Goal: Communication & Community: Answer question/provide support

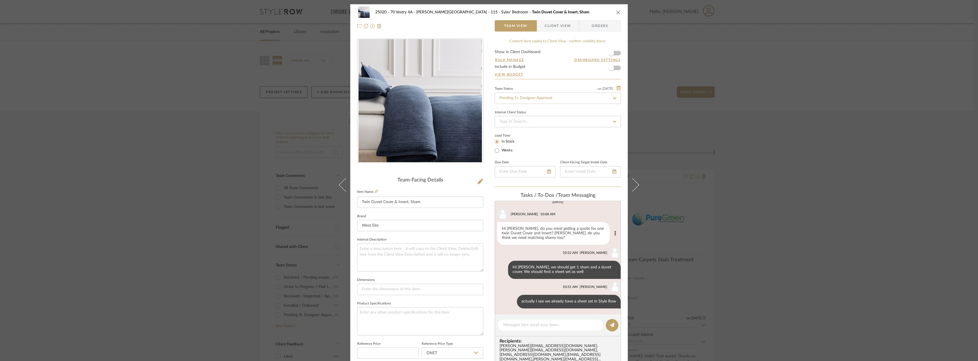
scroll to position [7, 0]
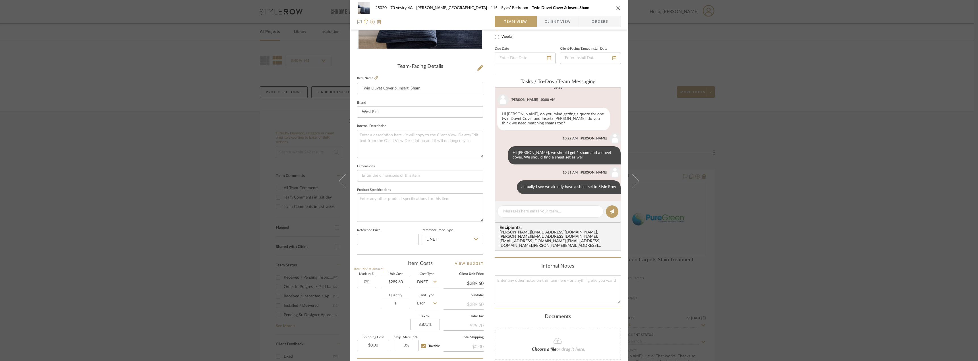
click at [548, 23] on span "Client View" at bounding box center [558, 21] width 26 height 11
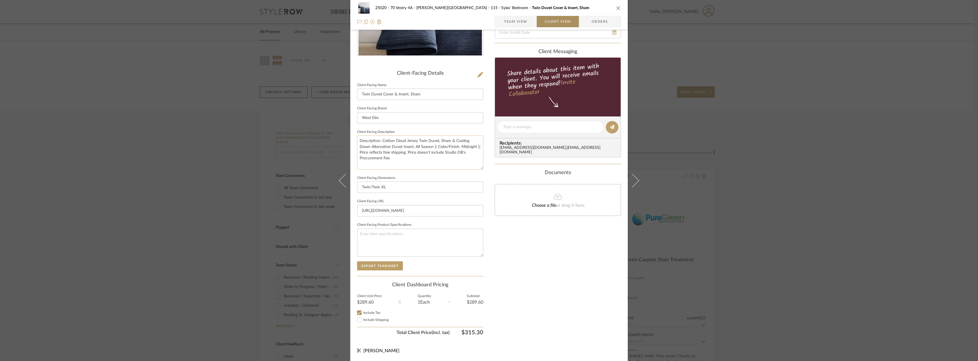
scroll to position [107, 0]
click at [381, 318] on label "Include Shipping" at bounding box center [423, 320] width 120 height 4
click at [363, 318] on input "Include Shipping" at bounding box center [359, 320] width 7 height 7
checkbox input "false"
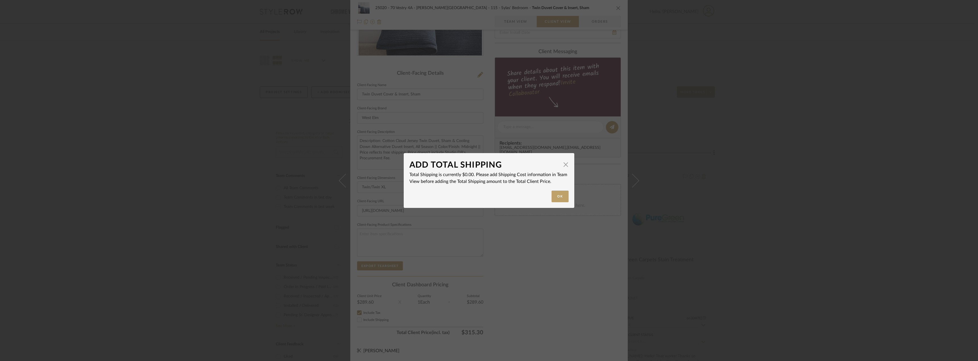
click at [570, 252] on div "ADD TOTAL SHIPPING × Total Shipping is currently $0.00. Please add Shipping Cos…" at bounding box center [489, 180] width 978 height 361
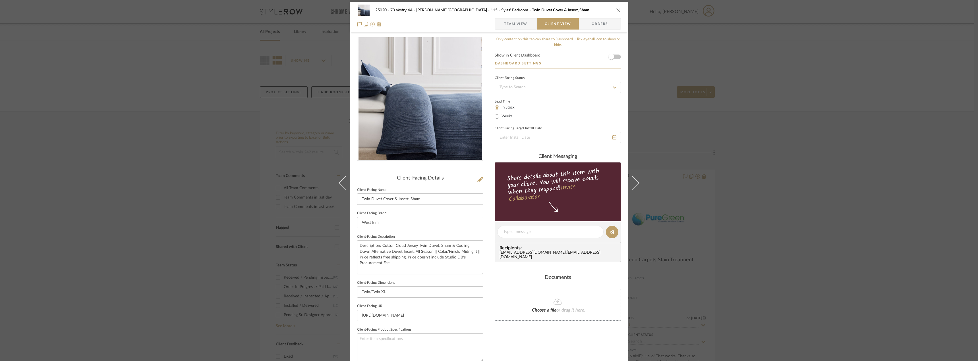
scroll to position [0, 0]
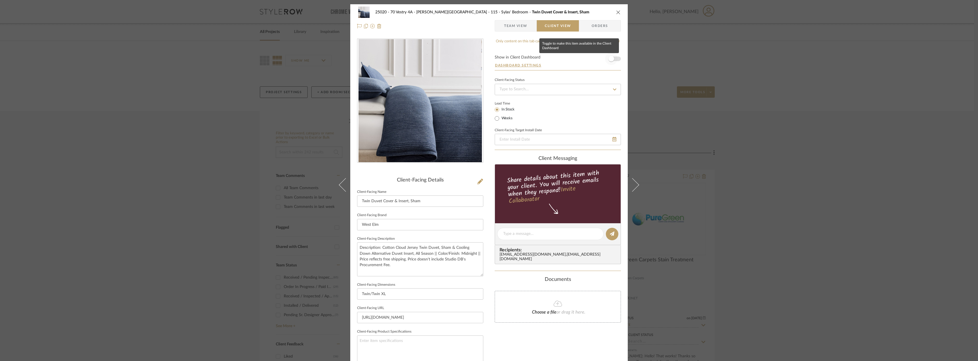
click at [612, 59] on span "button" at bounding box center [611, 59] width 6 height 6
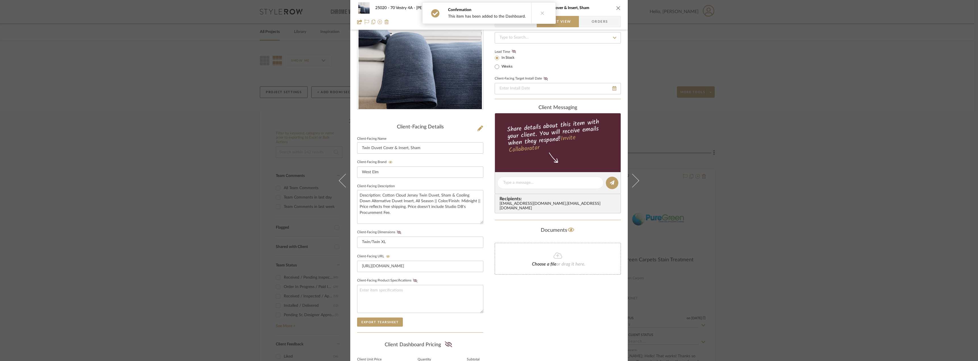
scroll to position [114, 0]
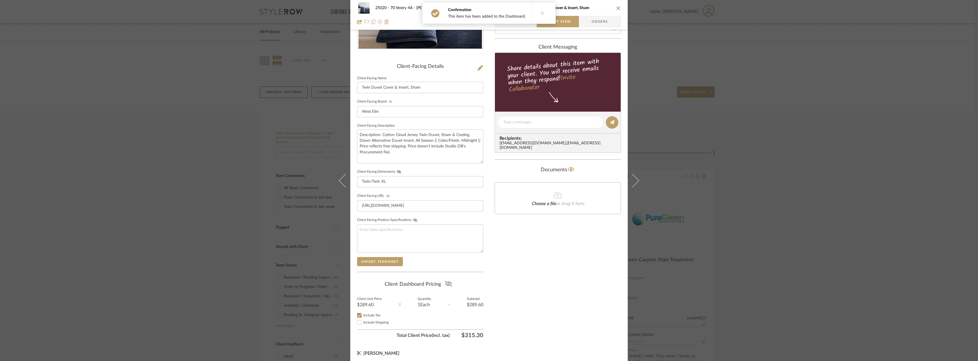
click at [448, 285] on icon at bounding box center [448, 284] width 7 height 6
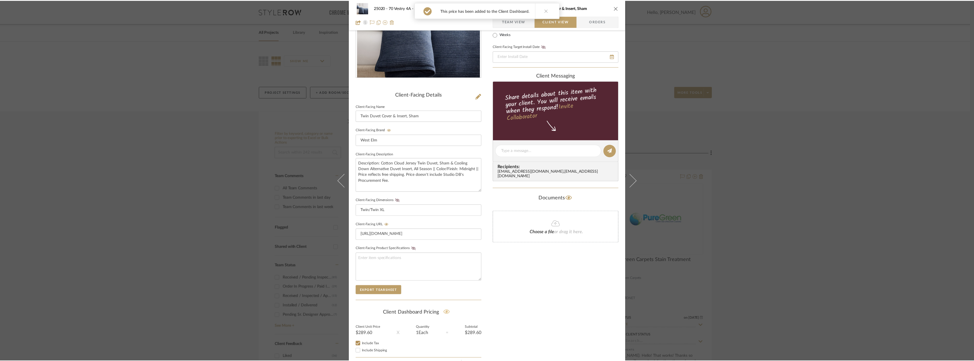
scroll to position [0, 0]
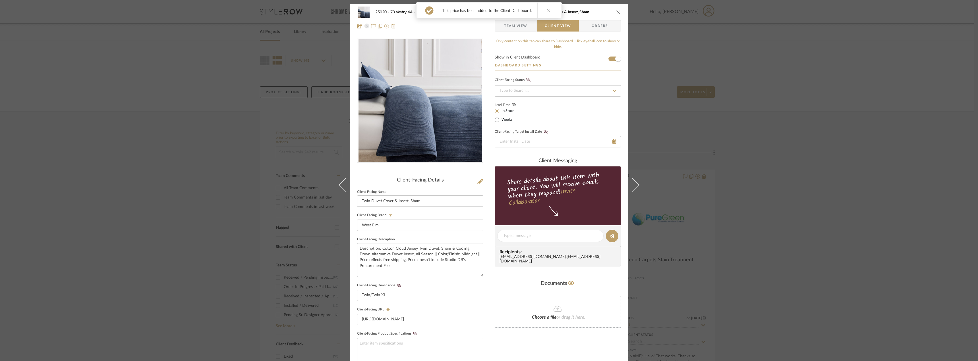
click at [512, 105] on icon at bounding box center [514, 104] width 4 height 3
click at [521, 27] on span "Team View" at bounding box center [515, 25] width 23 height 11
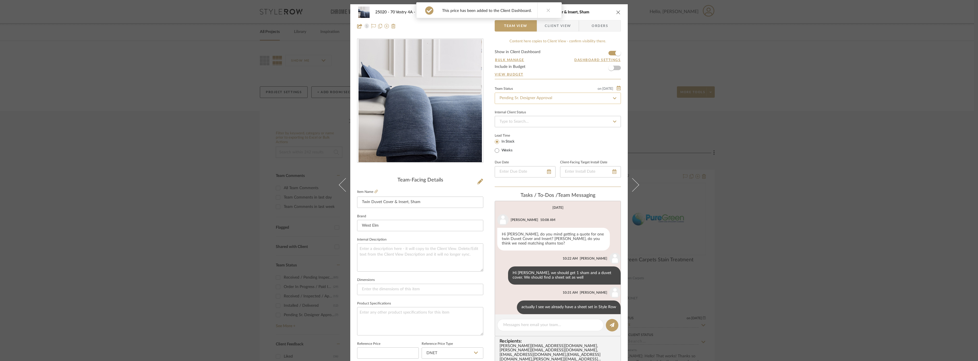
click at [517, 101] on input "Pending Sr. Designer Approval" at bounding box center [558, 98] width 126 height 11
click at [520, 123] on div "Approval Pending" at bounding box center [556, 128] width 126 height 14
type input "Approval Pending"
click at [758, 129] on div "25020 - 70 Vestry 4A - Grant-Stanleigh 115 - Sylas' Bedroom Twin Duvet Cover & …" at bounding box center [489, 180] width 978 height 361
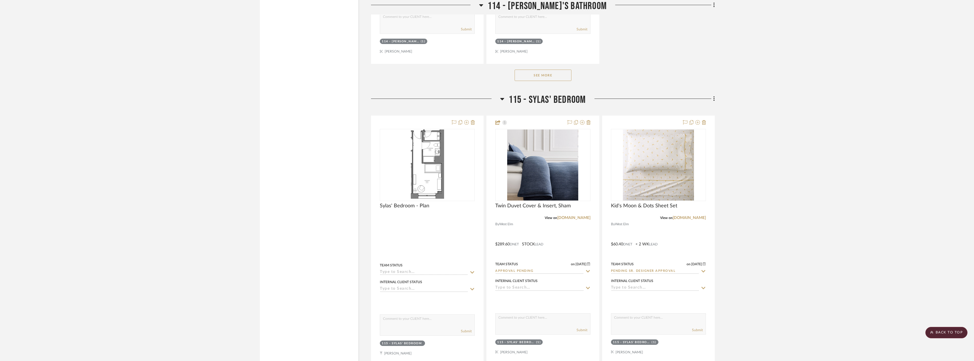
scroll to position [5772, 0]
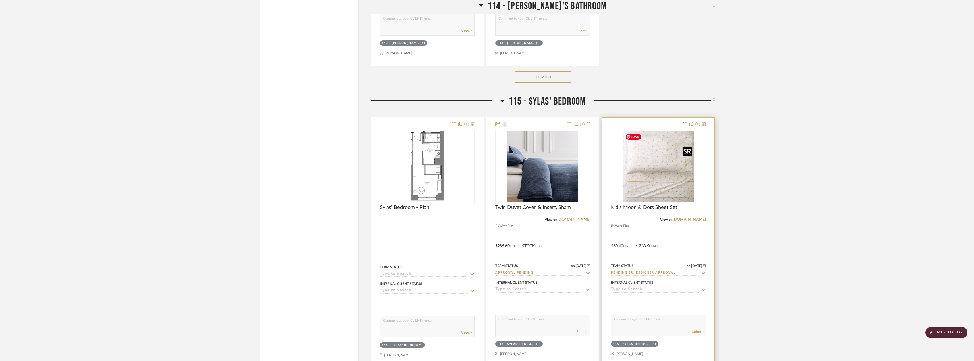
click at [670, 181] on img "0" at bounding box center [658, 166] width 71 height 71
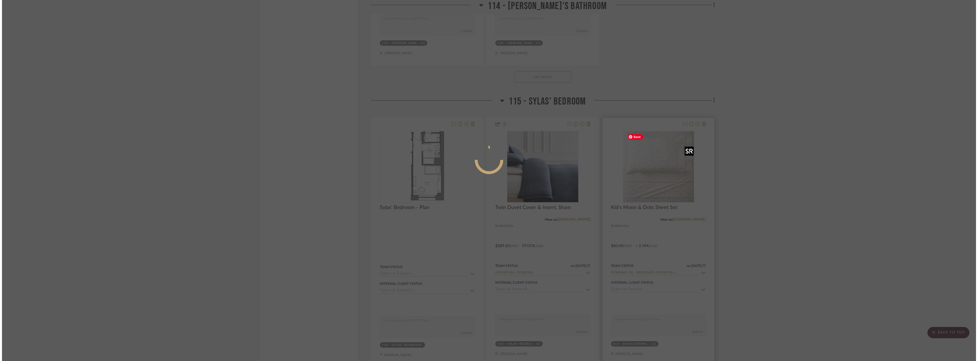
scroll to position [0, 0]
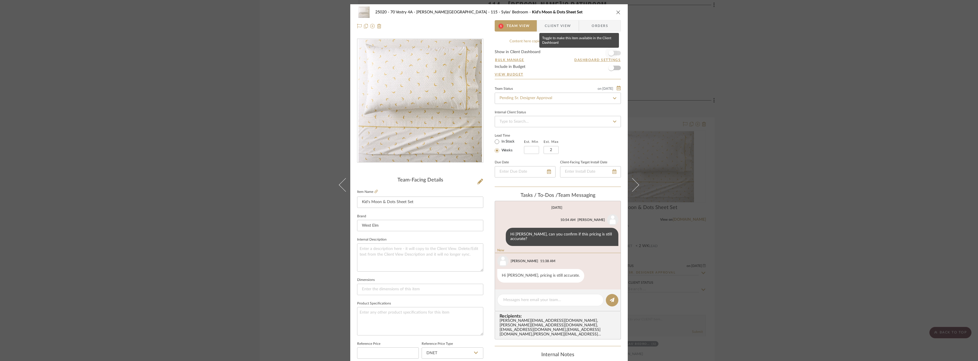
click at [611, 53] on span "button" at bounding box center [611, 53] width 6 height 6
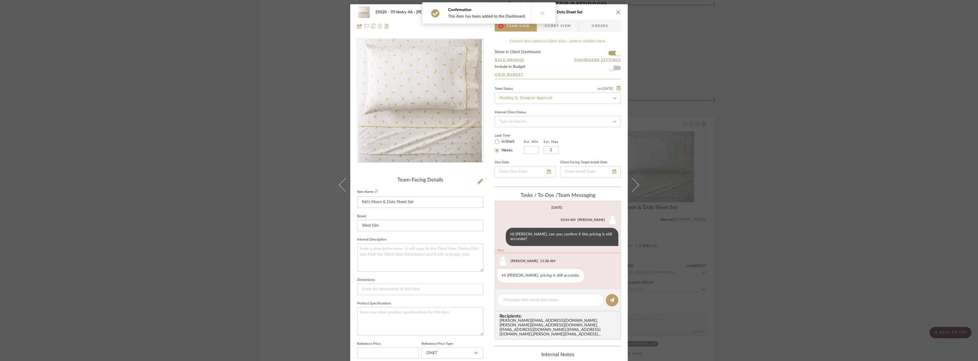
click at [560, 24] on span "Client View" at bounding box center [558, 25] width 26 height 11
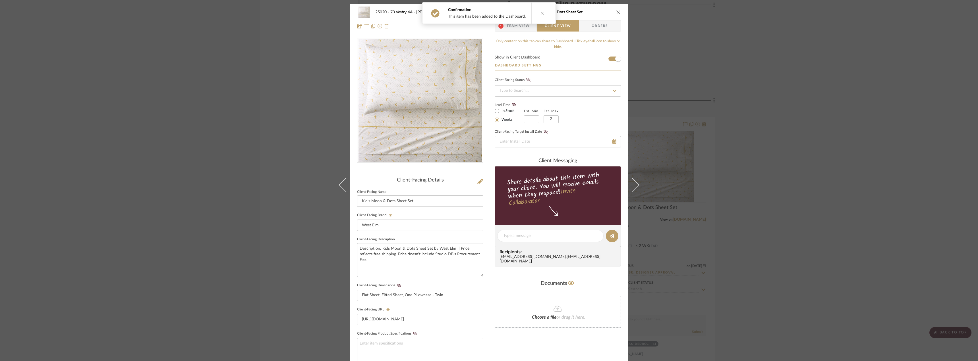
click at [510, 110] on label "In Stock" at bounding box center [507, 111] width 14 height 5
click at [500, 110] on input "In Stock" at bounding box center [497, 111] width 7 height 7
radio input "true"
click at [515, 103] on fa-icon at bounding box center [513, 104] width 7 height 5
click at [502, 122] on label "Weeks" at bounding box center [506, 119] width 12 height 5
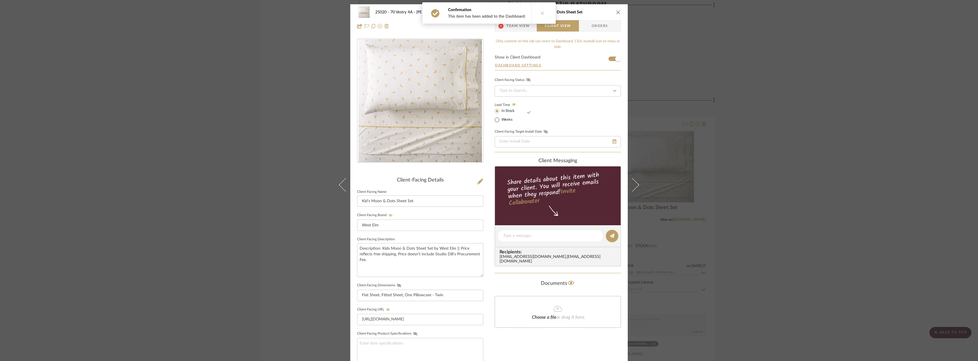
click at [500, 122] on input "Weeks" at bounding box center [497, 120] width 7 height 7
radio input "true"
click at [550, 120] on input "text" at bounding box center [551, 119] width 15 height 8
type input "2"
click at [512, 104] on icon at bounding box center [514, 104] width 4 height 3
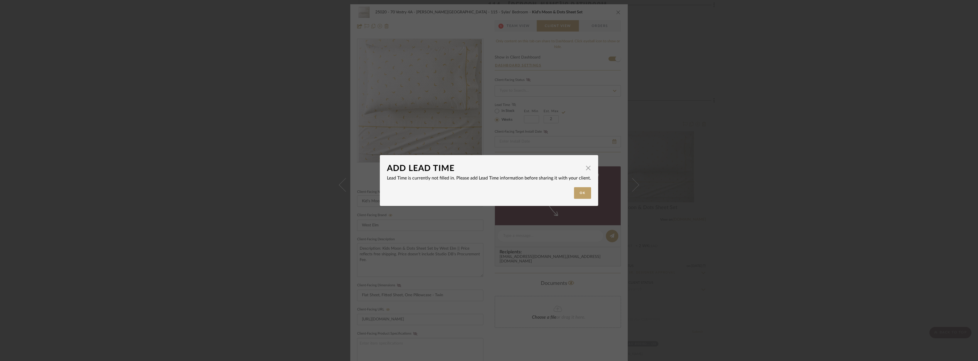
click at [532, 122] on div "ADD LEAD TIME × Lead Time is currently not filled in. Please add Lead Time info…" at bounding box center [489, 180] width 978 height 361
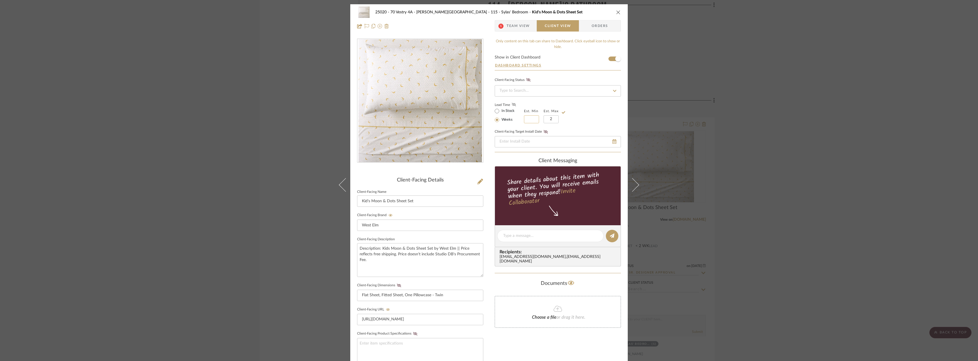
click at [532, 120] on input "text" at bounding box center [531, 119] width 15 height 8
type input "1"
click at [512, 105] on icon at bounding box center [514, 104] width 4 height 3
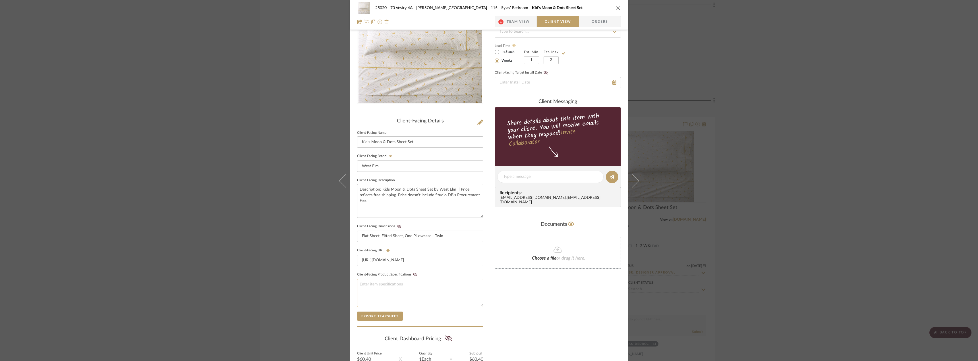
scroll to position [116, 0]
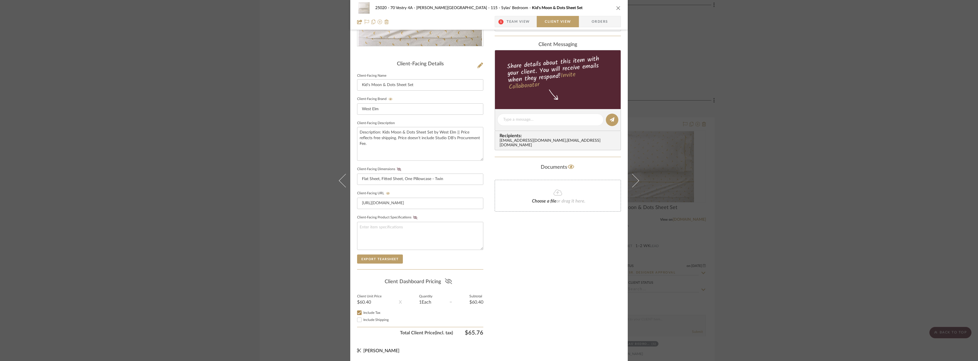
click at [447, 281] on icon at bounding box center [448, 282] width 7 height 6
click at [398, 170] on icon at bounding box center [399, 169] width 4 height 3
click at [538, 247] on div "Only content on this tab can share to Dashboard. Click eyeball icon to show or …" at bounding box center [558, 130] width 126 height 416
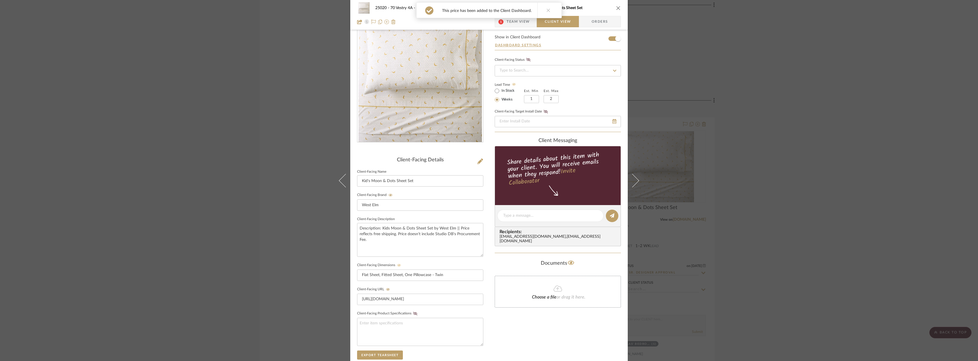
scroll to position [0, 0]
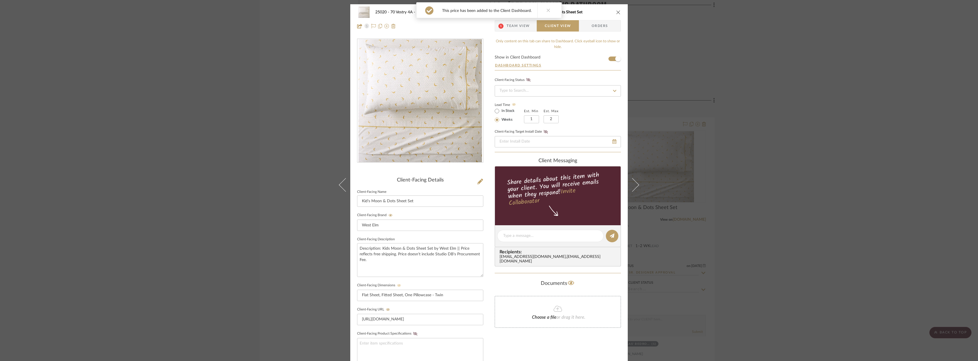
click at [507, 27] on span "Team View" at bounding box center [518, 25] width 23 height 11
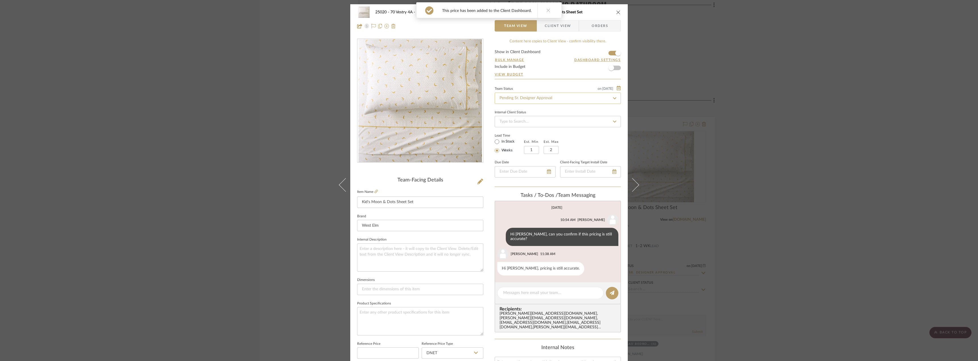
click at [526, 99] on input "Pending Sr. Designer Approval" at bounding box center [558, 98] width 126 height 11
type input "approval"
click at [519, 127] on span "Approval Pending" at bounding box center [514, 128] width 31 height 4
type input "[DATE]"
type input "Approval Pending"
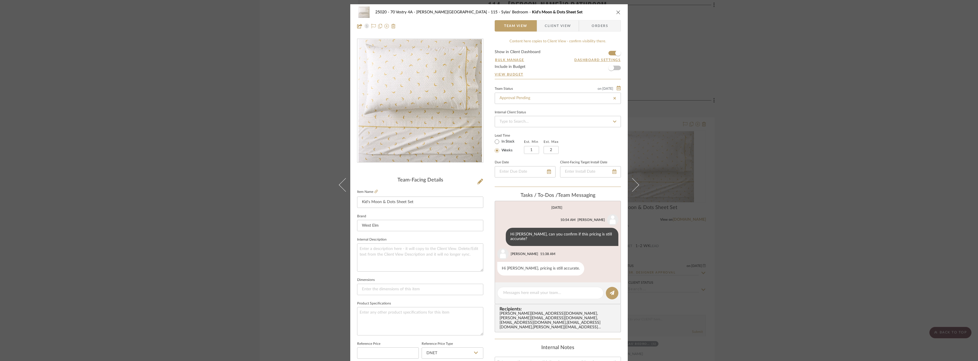
click at [749, 142] on div "25020 - 70 Vestry 4A - Grant-Stanleigh 115 - Sylas' Bedroom Kid's Moon & Dots S…" at bounding box center [489, 180] width 978 height 361
type input "[DATE]"
type input "Approval Pending"
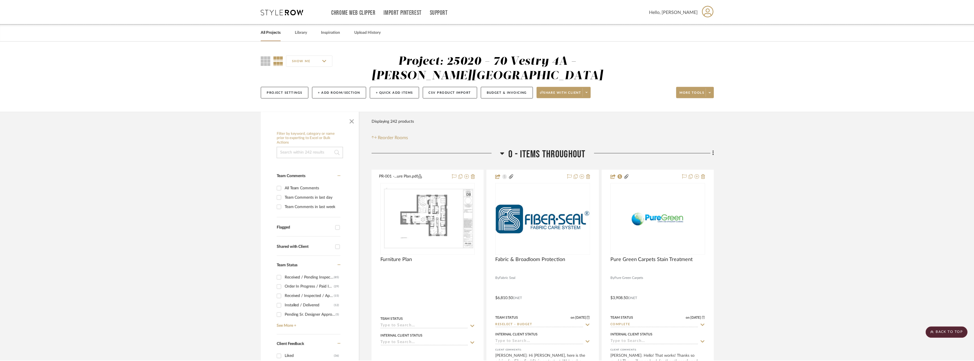
scroll to position [5772, 0]
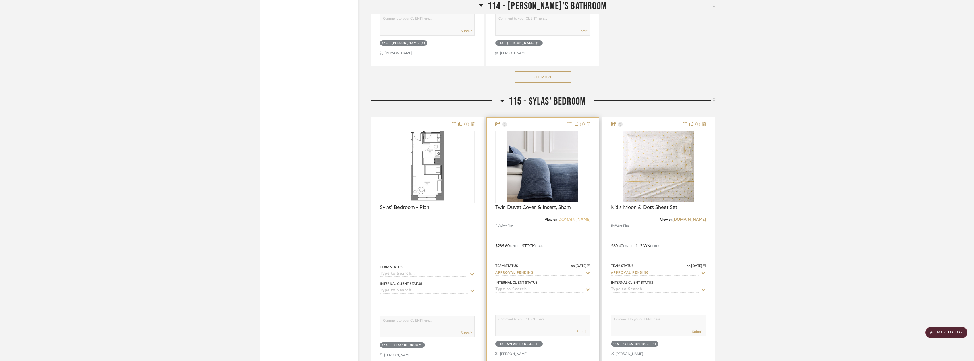
click at [576, 219] on link "[DOMAIN_NAME]" at bounding box center [573, 220] width 33 height 4
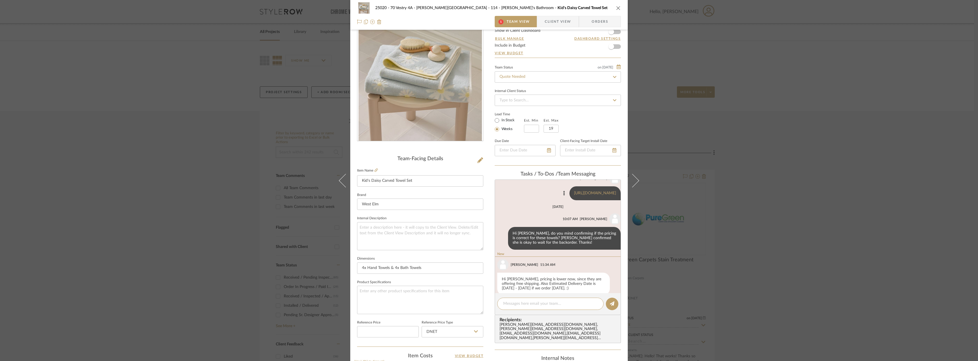
scroll to position [149, 0]
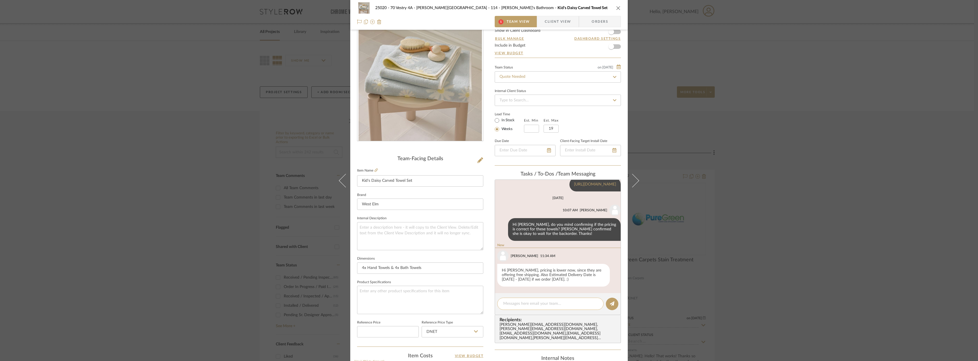
click at [514, 303] on textarea at bounding box center [550, 304] width 94 height 6
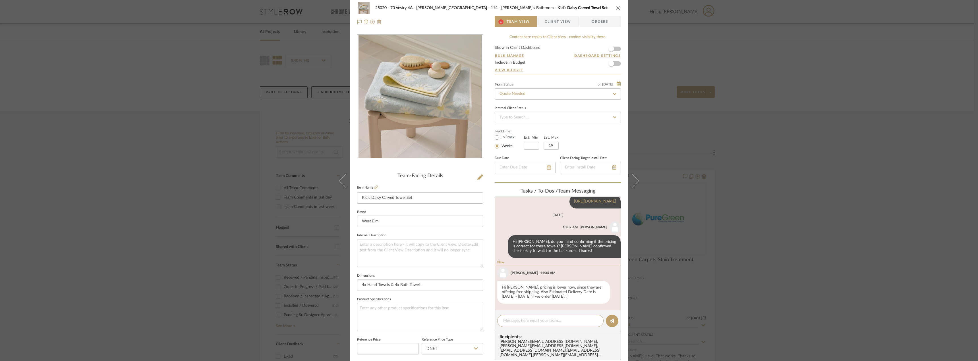
scroll to position [0, 0]
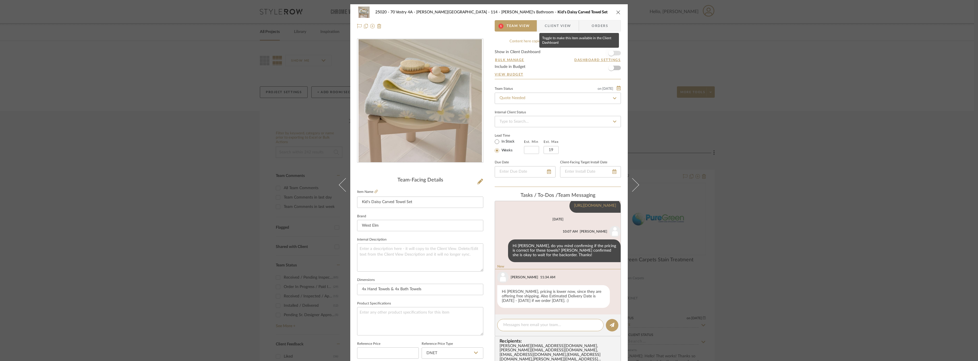
click at [609, 52] on span "button" at bounding box center [611, 53] width 6 height 6
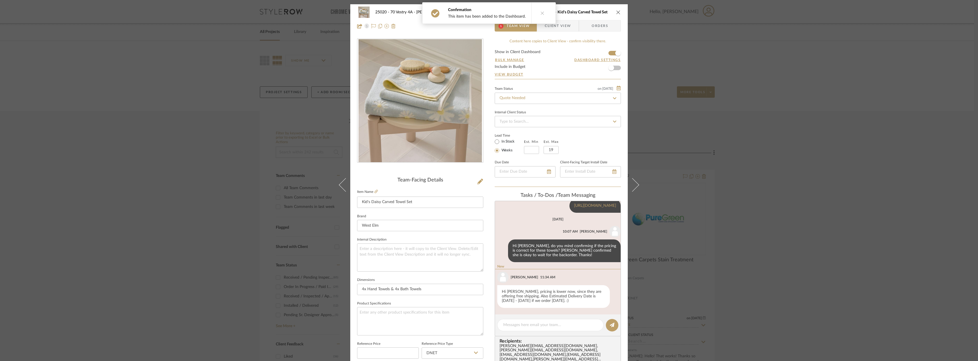
click at [542, 18] on button at bounding box center [542, 13] width 22 height 21
click at [552, 30] on span "Client View" at bounding box center [558, 25] width 26 height 11
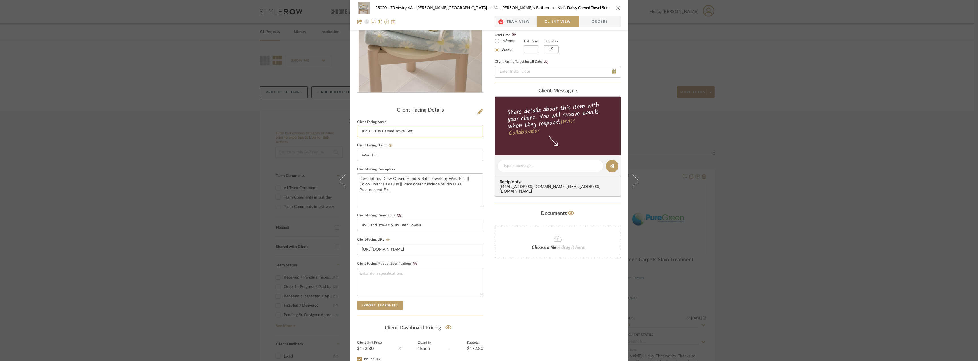
scroll to position [116, 0]
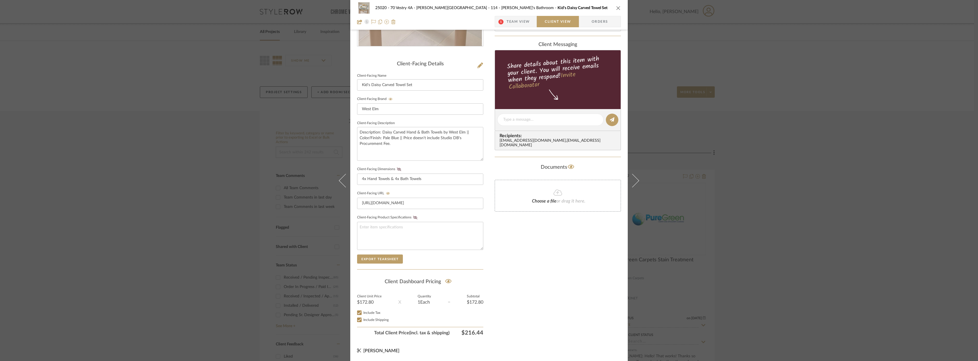
click at [503, 22] on span "1" at bounding box center [501, 21] width 12 height 11
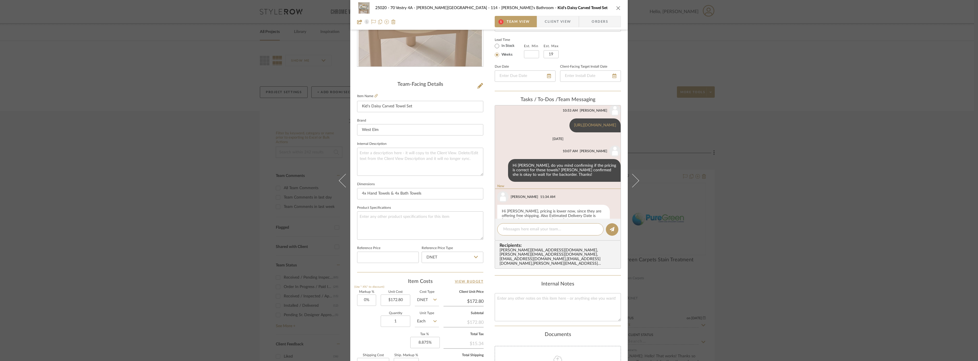
scroll to position [149, 0]
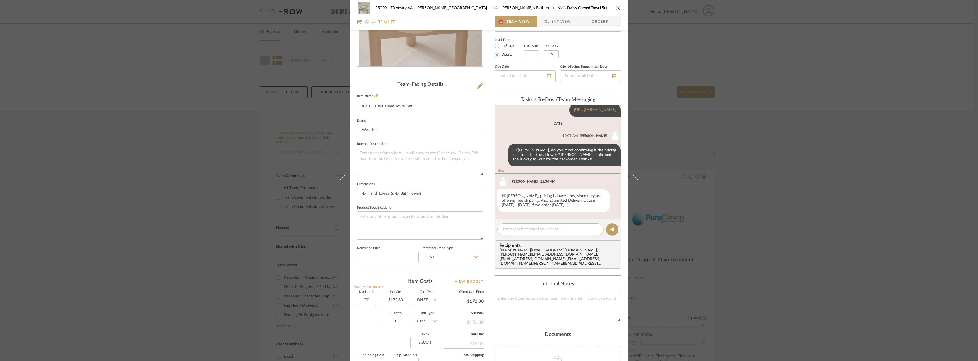
click at [539, 225] on div at bounding box center [550, 229] width 106 height 12
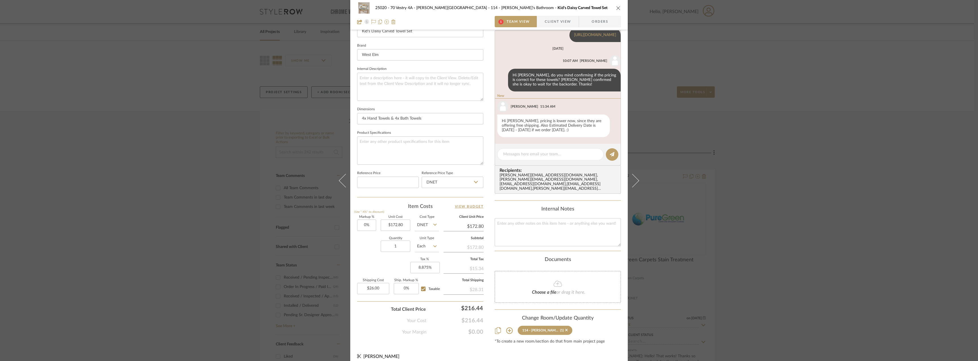
scroll to position [172, 0]
click at [531, 152] on textarea at bounding box center [550, 153] width 94 height 6
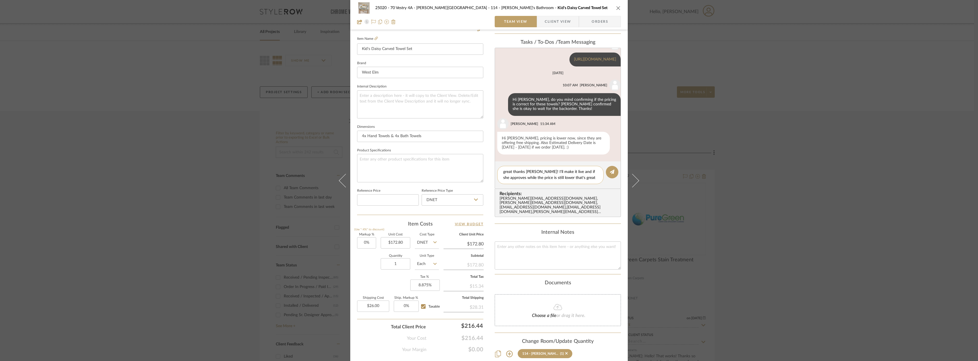
scroll to position [144, 0]
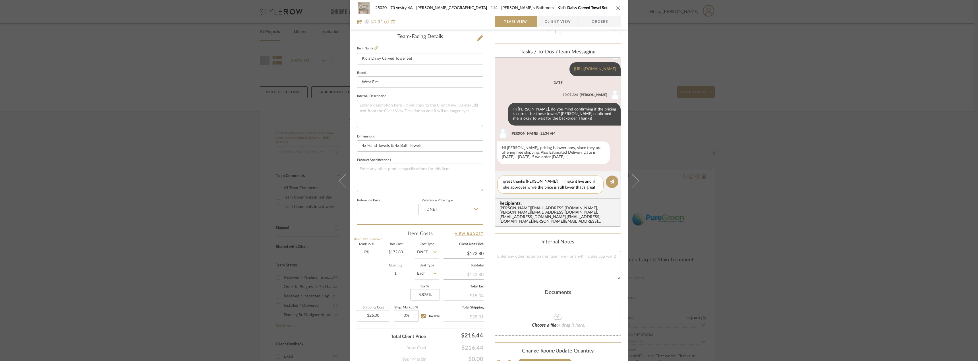
click at [580, 181] on textarea "great thanks Anela! I'll make it live and if she approves while the price is st…" at bounding box center [550, 185] width 94 height 12
click at [567, 188] on textarea "great thanks Anela! I'll make it live and if she approves while the price is st…" at bounding box center [550, 185] width 94 height 12
drag, startPoint x: 578, startPoint y: 188, endPoint x: 560, endPoint y: 183, distance: 18.5
click at [560, 183] on textarea "great thanks Anela! I'll make it live and if she approves while the price is st…" at bounding box center [550, 185] width 94 height 12
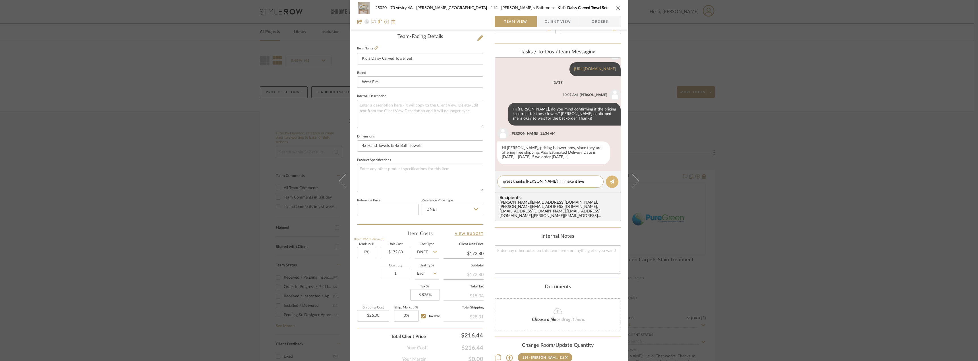
type textarea "great thanks Anela! I'll make it live"
click at [606, 181] on button at bounding box center [612, 182] width 13 height 13
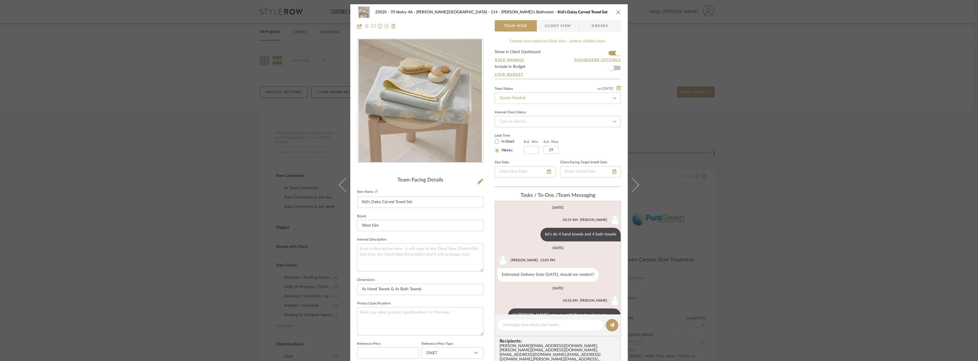
click at [550, 25] on span "Client View" at bounding box center [558, 25] width 26 height 11
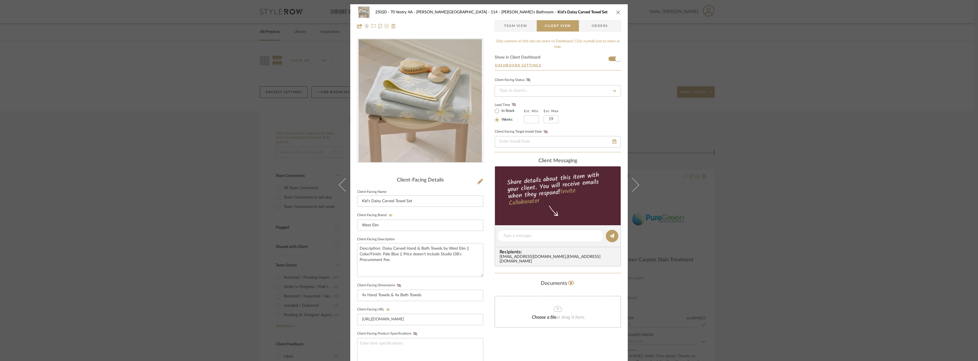
click at [520, 23] on span "Team View" at bounding box center [515, 25] width 23 height 11
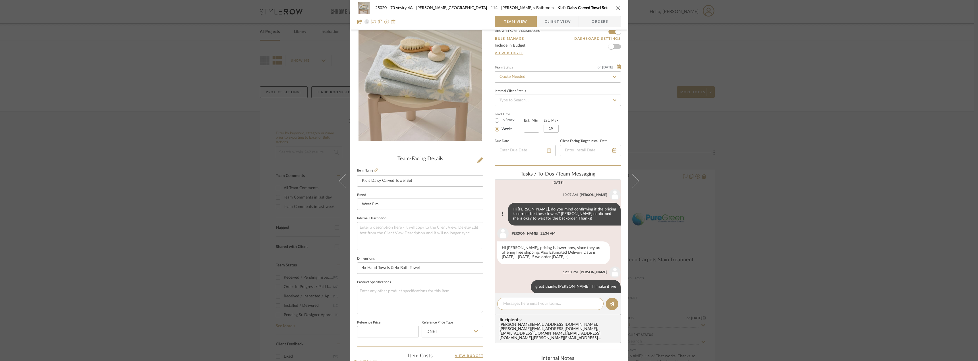
scroll to position [171, 0]
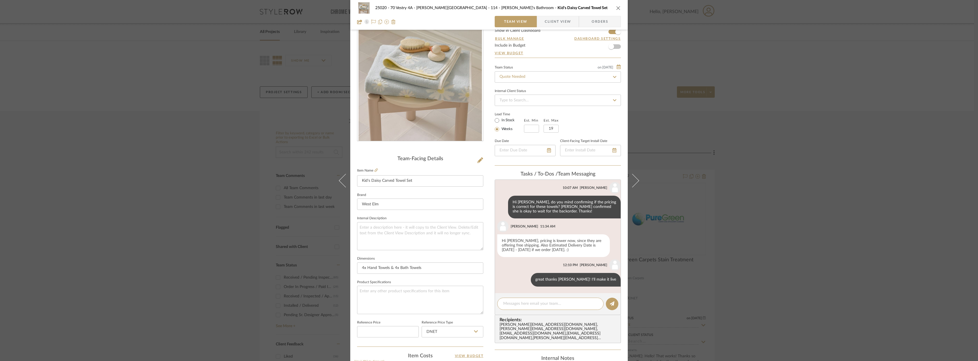
click at [551, 22] on span "Client View" at bounding box center [558, 21] width 26 height 11
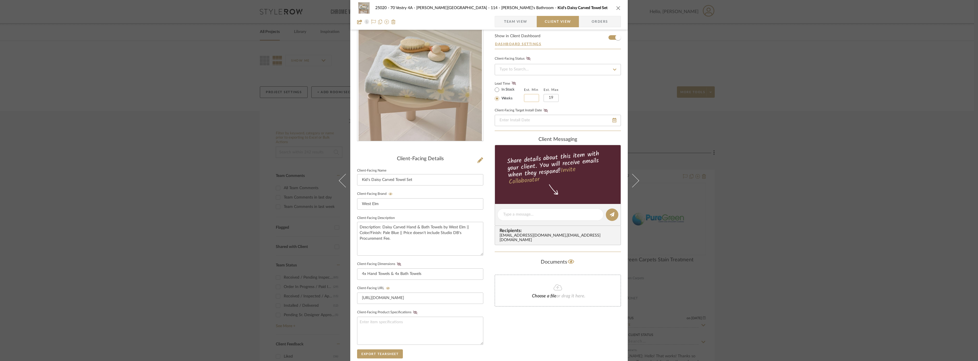
click at [532, 95] on input "text" at bounding box center [531, 98] width 15 height 8
type input "4"
click at [550, 98] on input "19" at bounding box center [551, 98] width 15 height 8
type input "5"
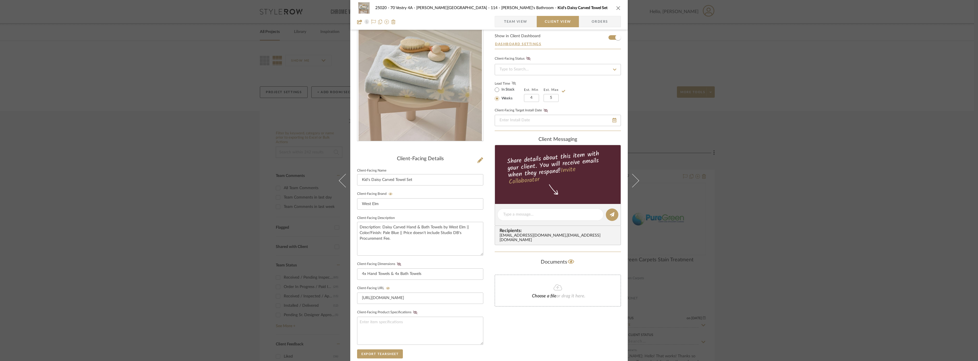
click at [512, 83] on icon at bounding box center [514, 83] width 4 height 3
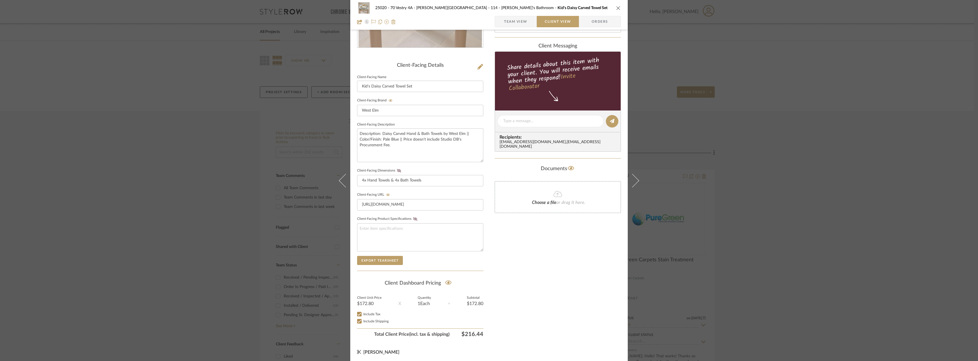
scroll to position [116, 0]
drag, startPoint x: 396, startPoint y: 167, endPoint x: 400, endPoint y: 169, distance: 4.1
click at [396, 167] on fieldset "Client-Facing Dimensions 4x Hand Towels & 4x Bath Towels" at bounding box center [420, 175] width 126 height 20
click at [403, 170] on fieldset "Client-Facing Dimensions 4x Hand Towels & 4x Bath Towels" at bounding box center [420, 175] width 126 height 20
click at [399, 170] on fa-icon at bounding box center [398, 169] width 7 height 3
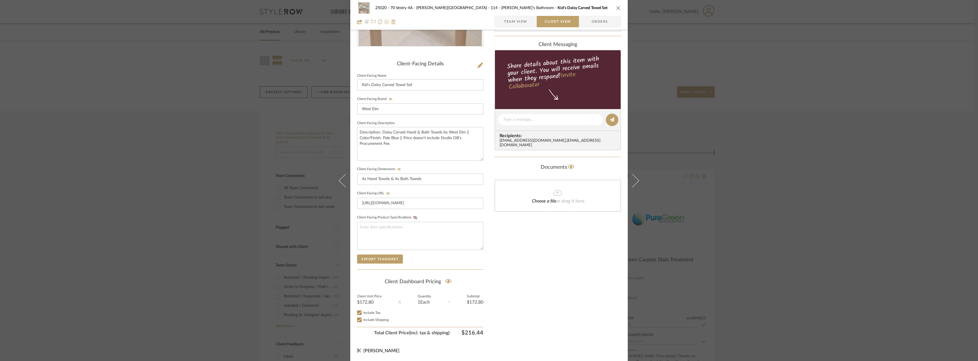
click at [560, 254] on div "Only content on this tab can share to Dashboard. Click eyeball icon to show or …" at bounding box center [558, 130] width 126 height 416
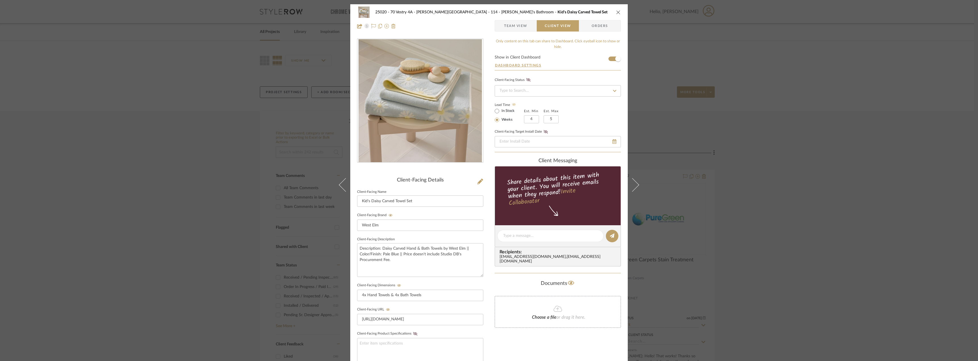
click at [520, 26] on span "Team View" at bounding box center [515, 25] width 23 height 11
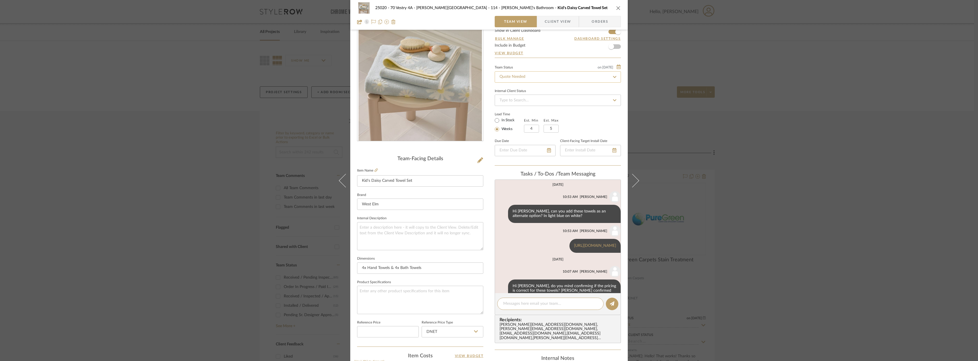
scroll to position [171, 0]
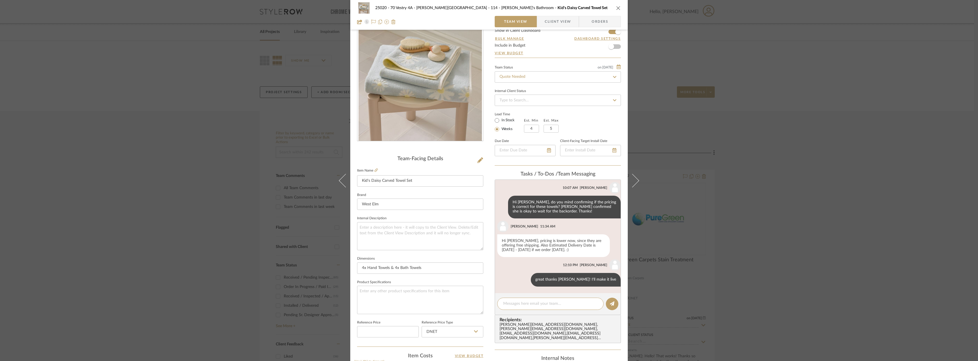
click at [546, 26] on span "Client View" at bounding box center [558, 21] width 26 height 11
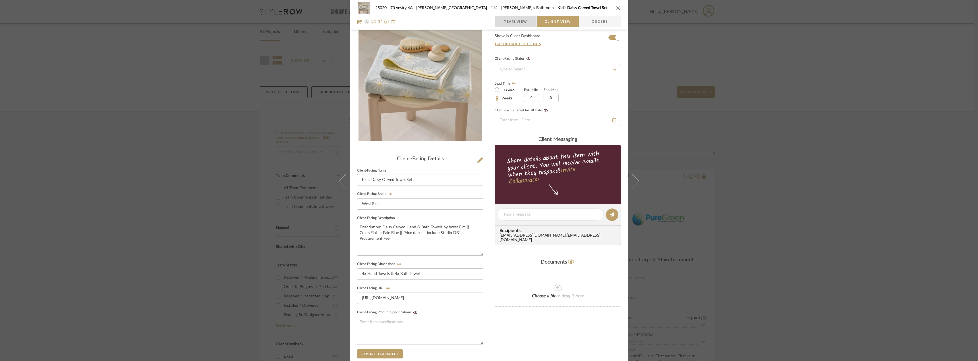
click at [519, 23] on span "Team View" at bounding box center [515, 21] width 23 height 11
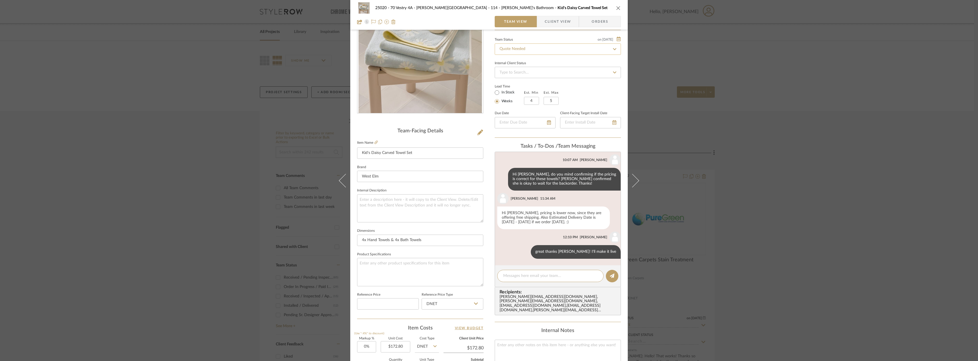
drag, startPoint x: 514, startPoint y: 50, endPoint x: 518, endPoint y: 50, distance: 3.7
click at [515, 50] on input "Quote Needed" at bounding box center [558, 48] width 126 height 11
click at [508, 74] on div "Approval Pending" at bounding box center [556, 79] width 126 height 14
type input "Approval Pending"
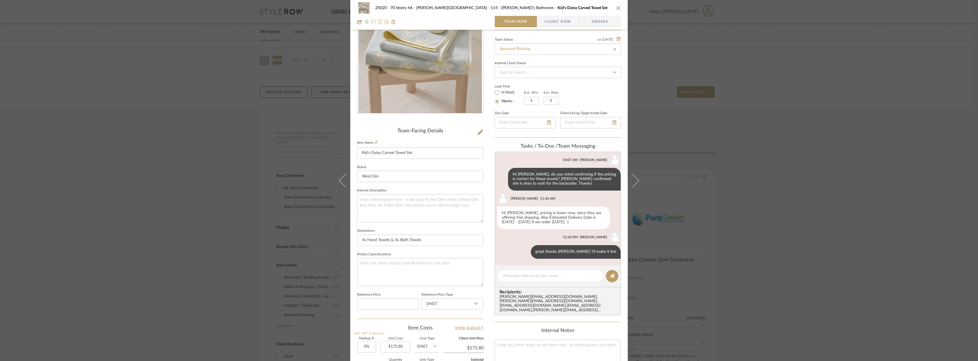
click at [552, 18] on span "Client View" at bounding box center [558, 21] width 26 height 11
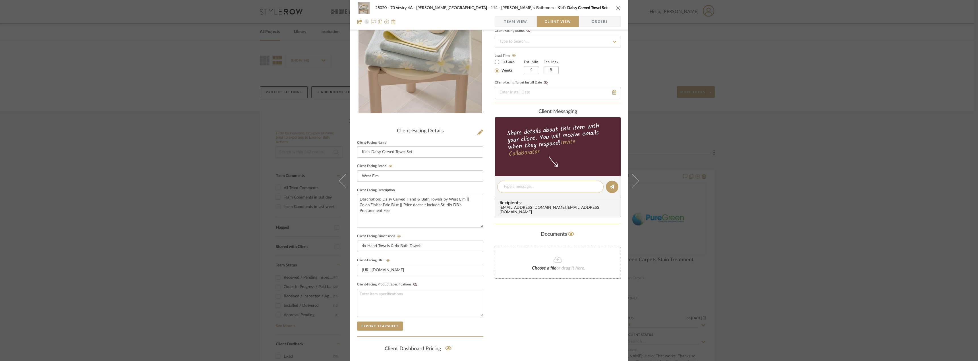
click at [523, 188] on textarea at bounding box center [550, 187] width 94 height 6
type textarea "Hi Emily, here is pricing for Vivian's towels. Thanks!"
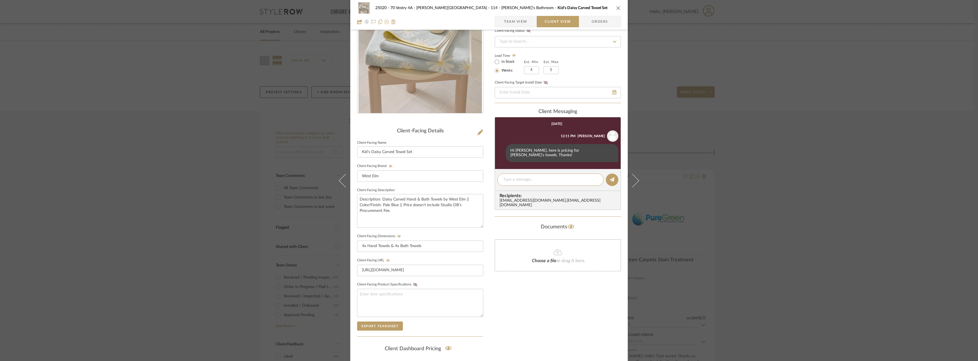
click at [838, 188] on div "25020 - 70 Vestry 4A - Grant-Stanleigh 114 - Vivian's Bathroom Kid's Daisy Carv…" at bounding box center [489, 180] width 978 height 361
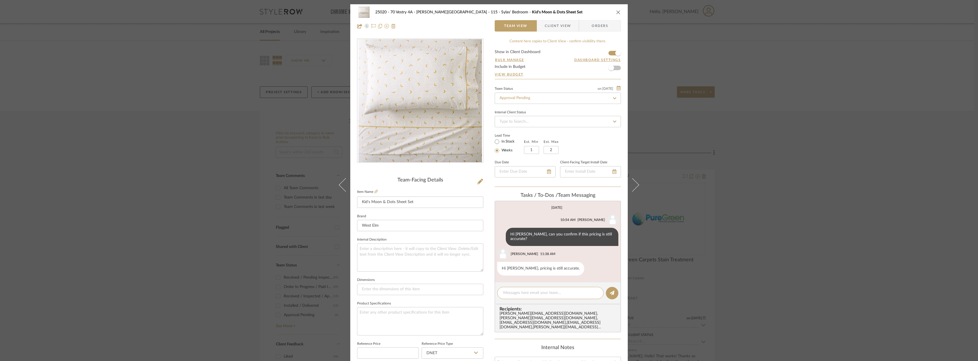
click at [554, 30] on span "Client View" at bounding box center [558, 25] width 26 height 11
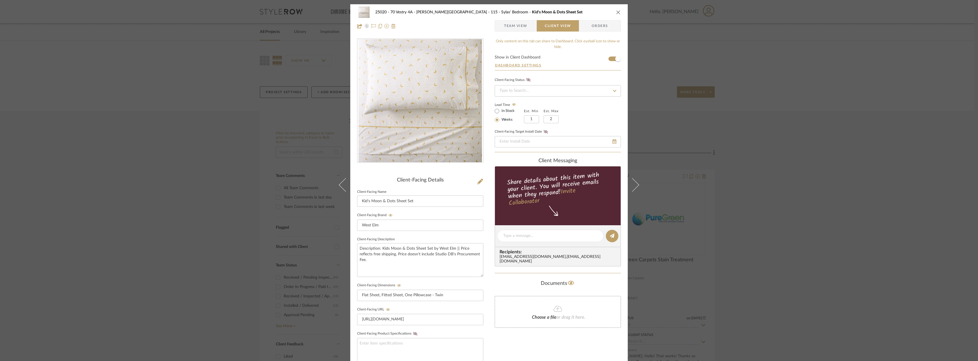
click at [523, 23] on span "Team View" at bounding box center [515, 25] width 23 height 11
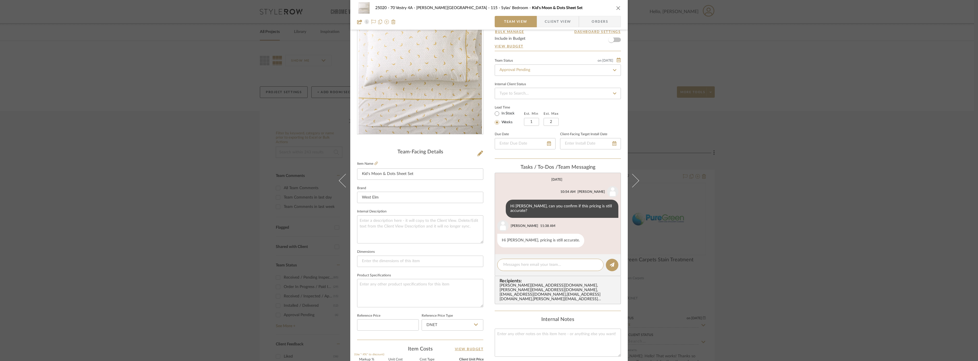
scroll to position [35, 0]
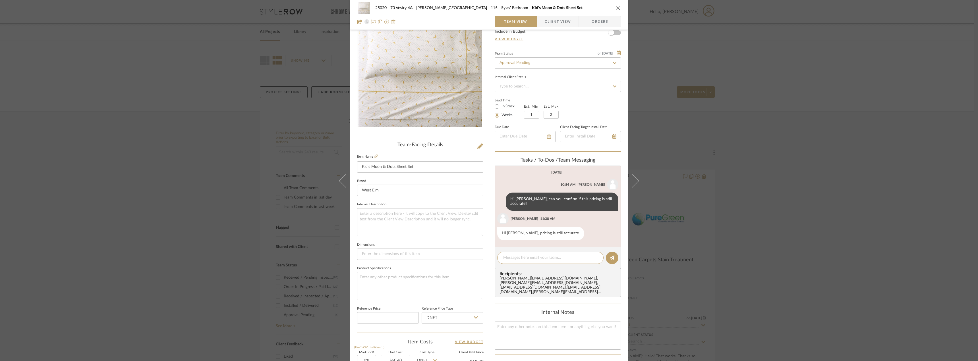
click at [550, 22] on span "Client View" at bounding box center [558, 21] width 26 height 11
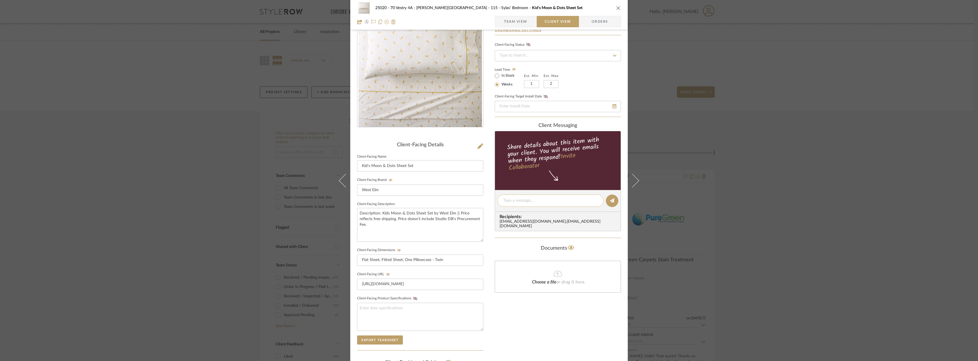
click at [510, 196] on div at bounding box center [550, 201] width 106 height 12
click at [510, 199] on textarea at bounding box center [550, 201] width 94 height 6
type textarea "Hi [PERSON_NAME], here's an option for a sheet set for [PERSON_NAME]. We added …"
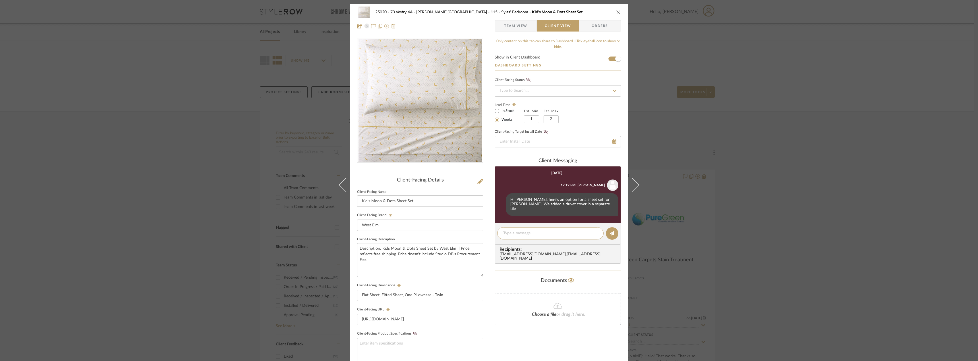
click at [767, 115] on div "25020 - 70 Vestry 4A - Grant-Stanleigh 115 - Sylas' Bedroom Kid's Moon & Dots S…" at bounding box center [489, 180] width 978 height 361
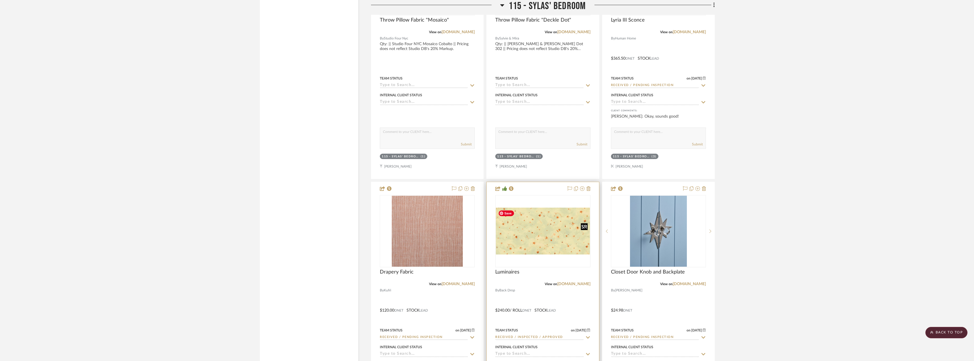
scroll to position [6286, 0]
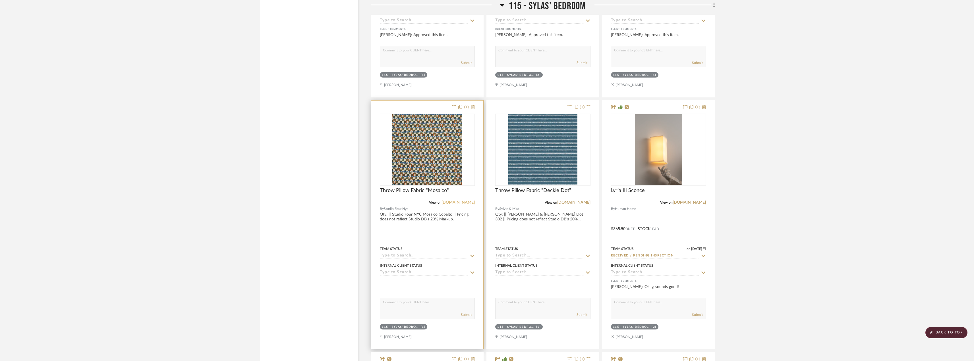
click at [465, 203] on link "studiofournyc.com" at bounding box center [458, 203] width 33 height 4
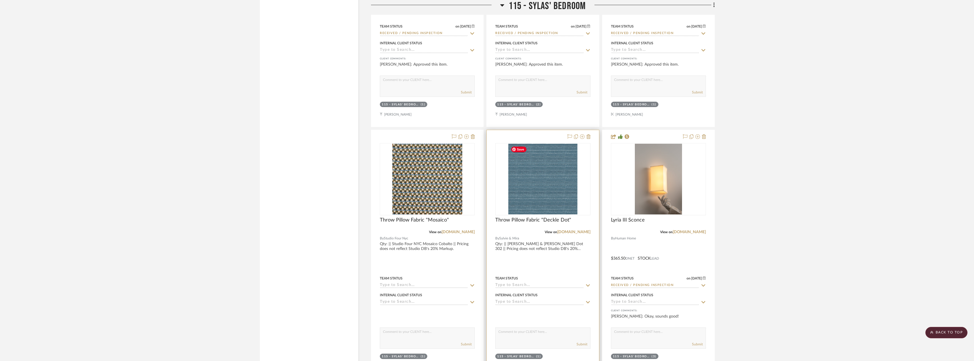
scroll to position [6257, 0]
click at [576, 231] on link "sylvieandmira.com" at bounding box center [573, 231] width 33 height 4
click at [553, 188] on img "0" at bounding box center [542, 178] width 69 height 71
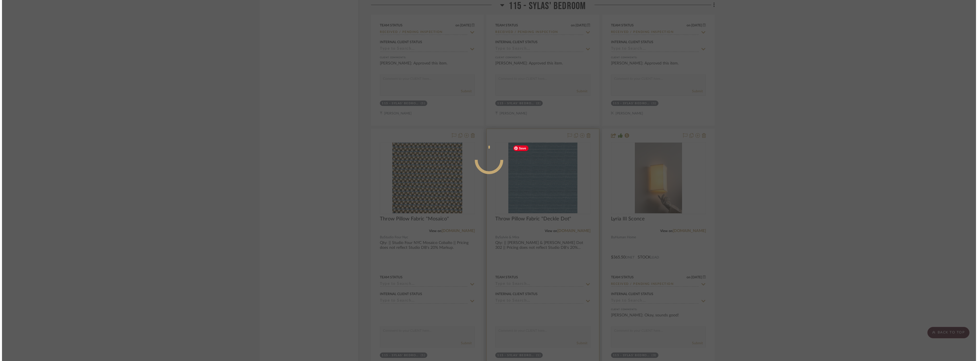
scroll to position [0, 0]
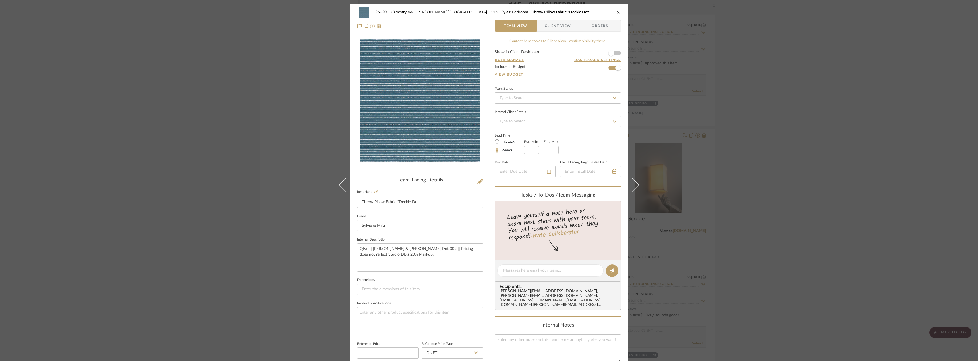
click at [804, 206] on div "25020 - 70 Vestry 4A - Grant-Stanleigh 115 - Sylas' Bedroom Throw Pillow Fabric…" at bounding box center [489, 180] width 978 height 361
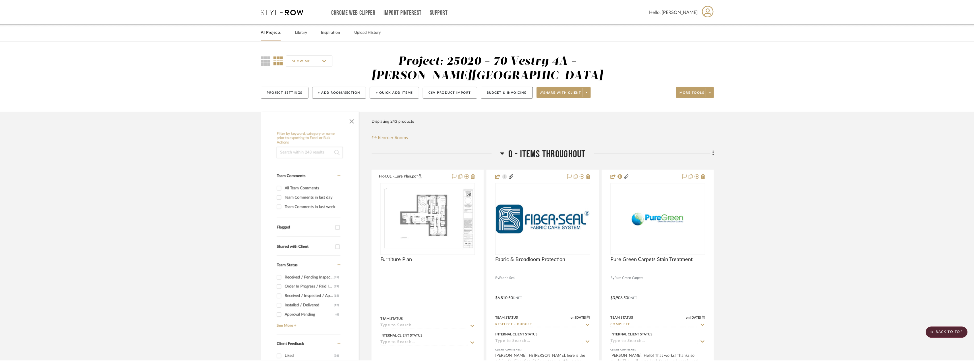
scroll to position [6257, 0]
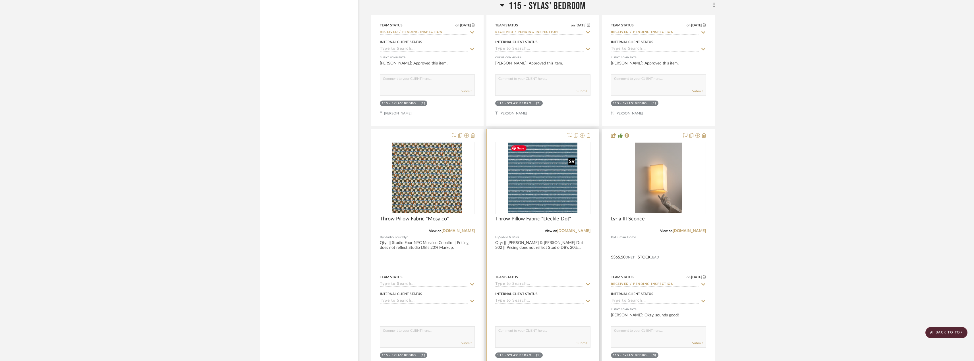
click at [553, 195] on img "0" at bounding box center [542, 178] width 69 height 71
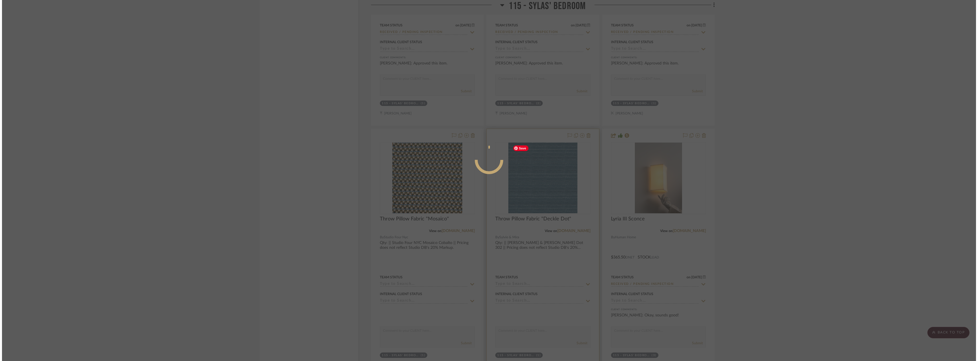
scroll to position [0, 0]
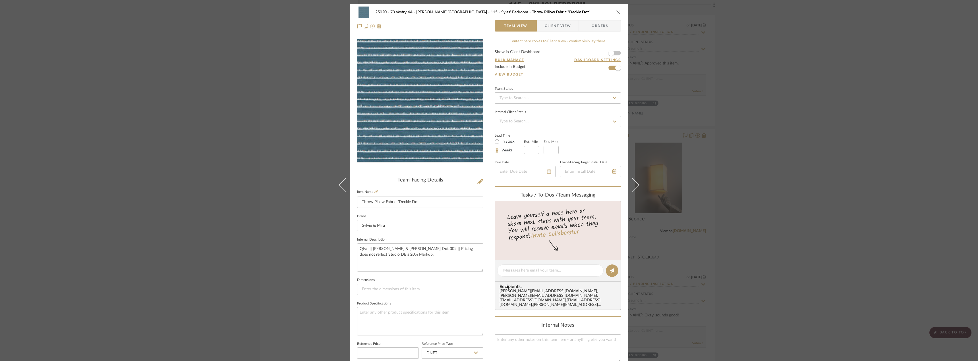
click at [443, 125] on img "0" at bounding box center [420, 100] width 120 height 123
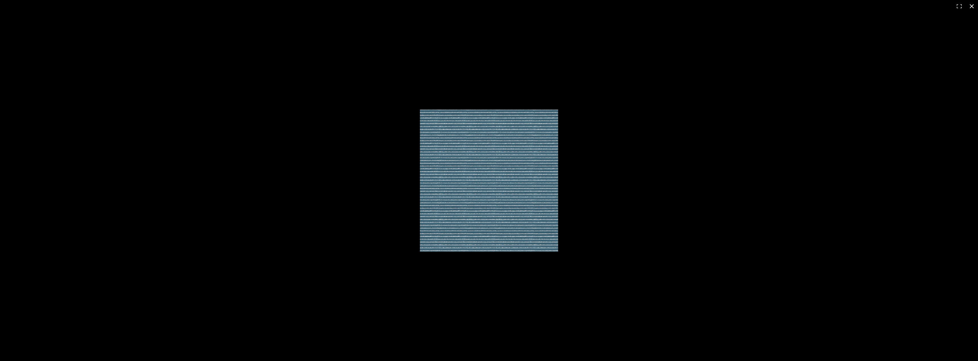
click at [697, 146] on div at bounding box center [626, 186] width 413 height 153
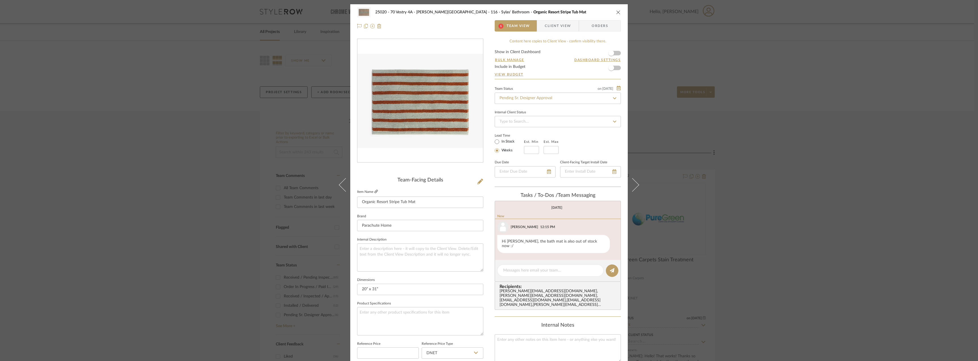
click at [375, 192] on icon at bounding box center [375, 191] width 3 height 3
click at [526, 261] on textarea at bounding box center [550, 264] width 94 height 6
type textarea "Hi [PERSON_NAME], no worries [PERSON_NAME] confirmed she is okay to wait until …"
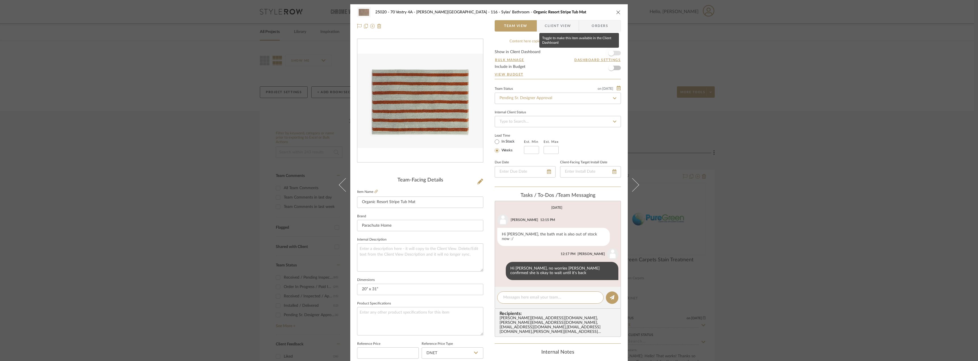
click at [608, 51] on span "button" at bounding box center [611, 53] width 6 height 6
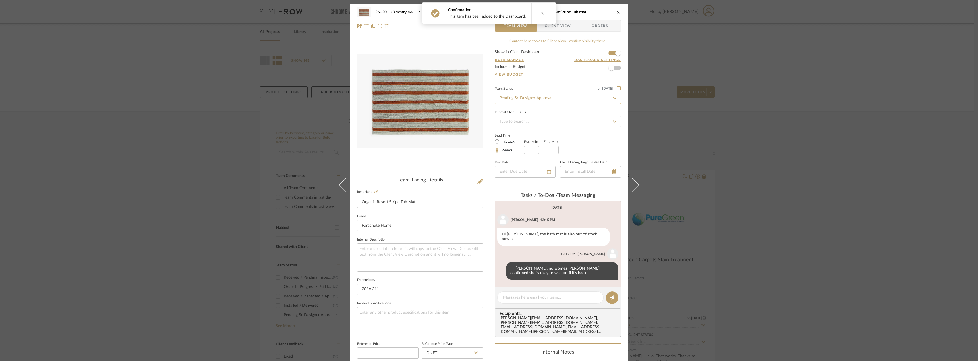
click at [546, 97] on input "Pending Sr. Designer Approval" at bounding box center [558, 98] width 126 height 11
click at [529, 124] on div "Approval Pending" at bounding box center [556, 128] width 126 height 14
type input "Approval Pending"
click at [566, 29] on span "Client View" at bounding box center [558, 25] width 26 height 11
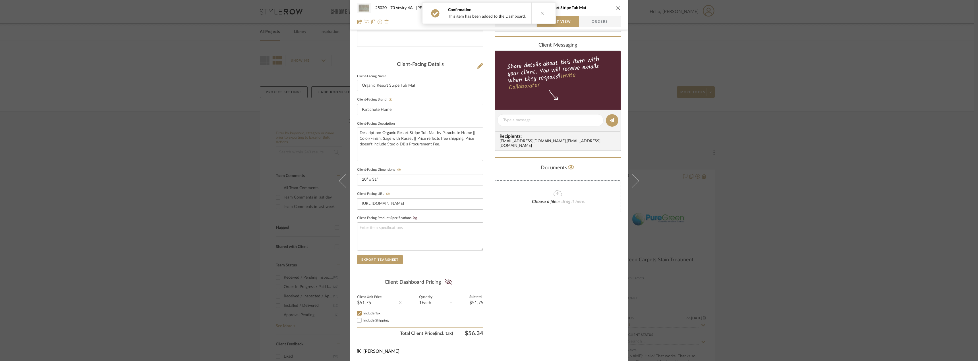
scroll to position [116, 0]
click at [447, 279] on icon at bounding box center [448, 282] width 7 height 6
click at [546, 288] on div "Only content on this tab can share to Dashboard. Click eyeball icon to show or …" at bounding box center [558, 130] width 126 height 416
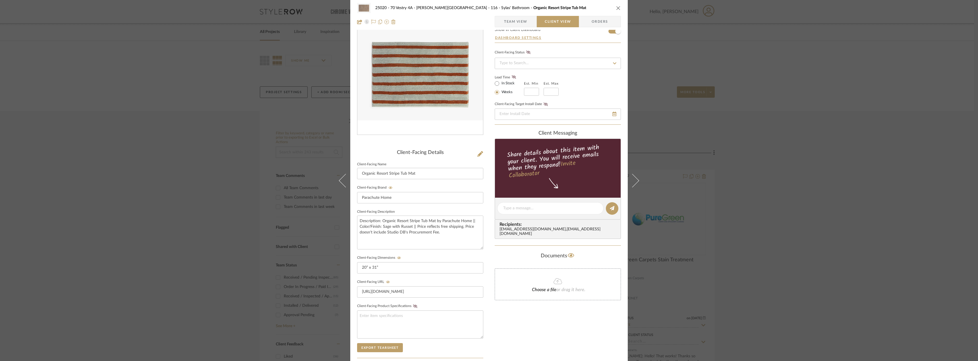
scroll to position [0, 0]
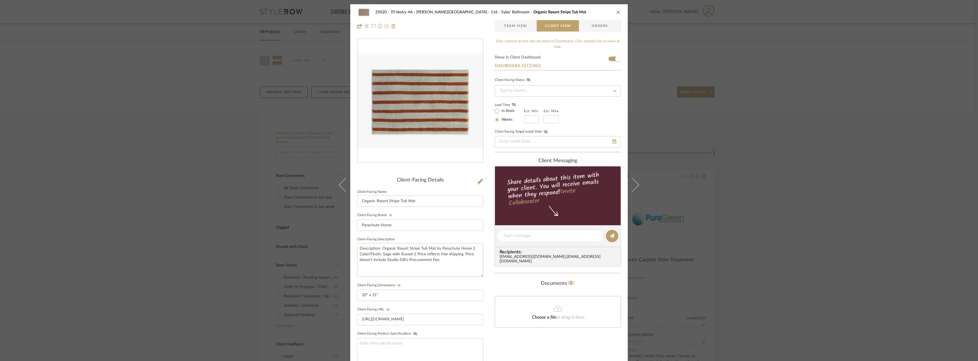
click at [445, 261] on textarea "Description: Organic Resort Stripe Tub Mat by Parachute Home || Color/Finish: S…" at bounding box center [420, 260] width 126 height 34
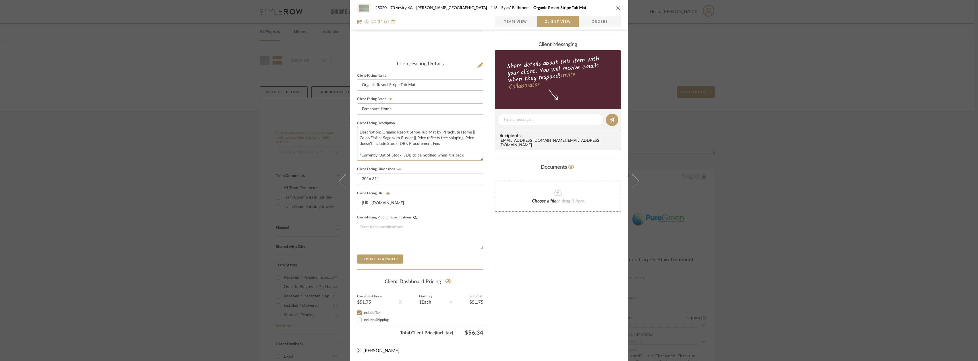
type textarea "Description: Organic Resort Stripe Tub Mat by Parachute Home || Color/Finish: S…"
click at [563, 260] on div "Only content on this tab can share to Dashboard. Click eyeball icon to show or …" at bounding box center [558, 130] width 126 height 416
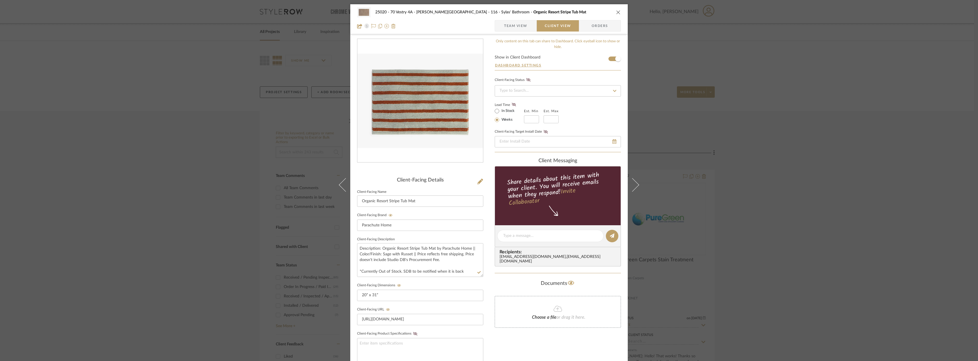
click at [837, 149] on div "25020 - 70 Vestry 4A - Grant-Stanleigh 116 - Sylas' Bathroom Organic Resort Str…" at bounding box center [489, 180] width 978 height 361
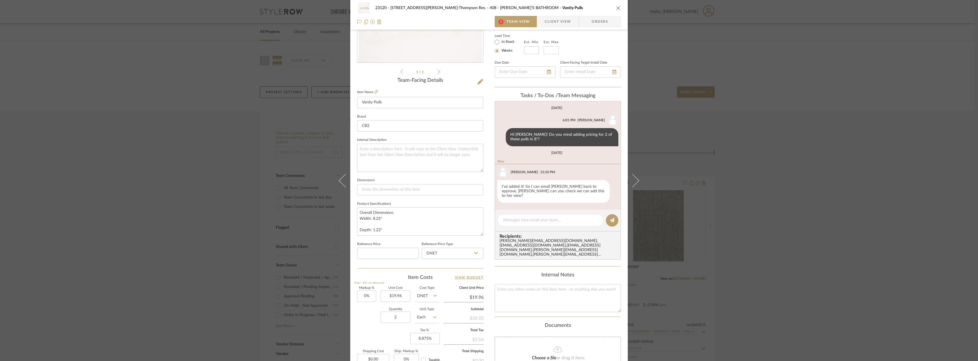
scroll to position [26, 0]
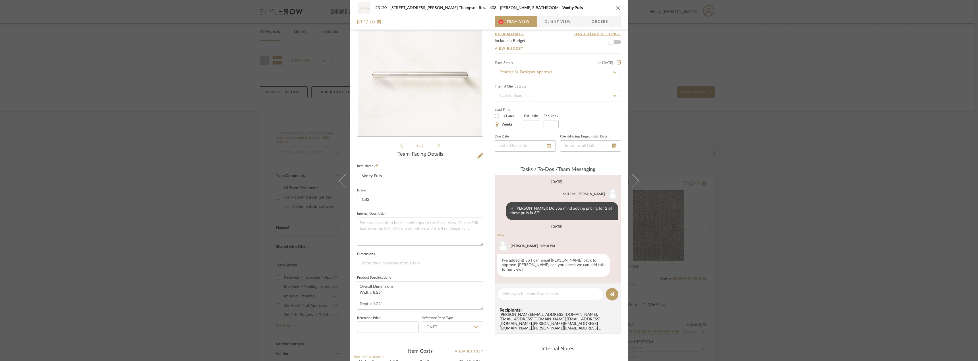
click at [565, 19] on span "Client View" at bounding box center [558, 21] width 26 height 11
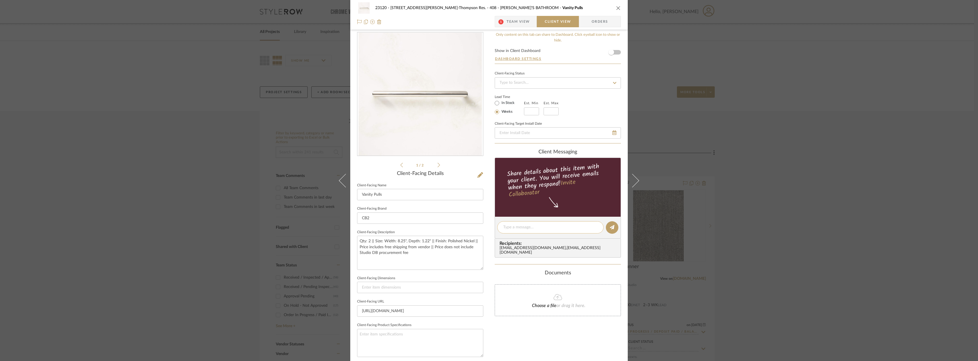
scroll to position [0, 0]
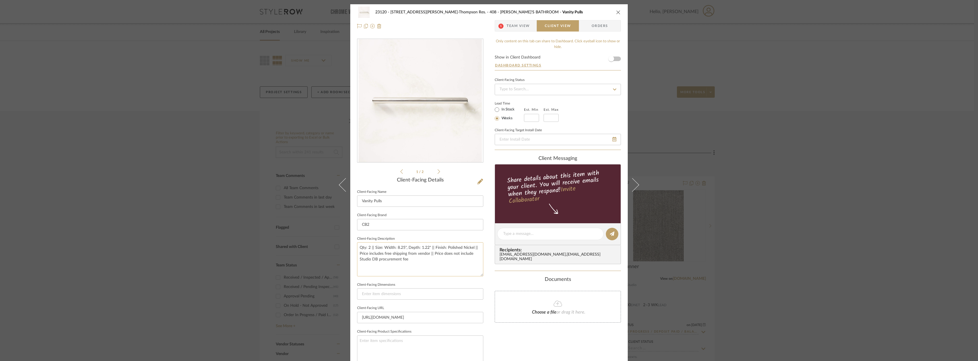
click at [372, 248] on textarea "Qty: 2 || Size: Width: 8.25", Depth: 1.22" || Finish: Polished Nickel || Price …" at bounding box center [420, 260] width 126 height 34
drag, startPoint x: 429, startPoint y: 248, endPoint x: 374, endPoint y: 248, distance: 55.4
click at [374, 248] on textarea "Qty: 2 || Size: Width: 8.25", Depth: 1.22" || Finish: Polished Nickel || Price …" at bounding box center [420, 260] width 126 height 34
click at [382, 249] on textarea "Qty: 2 || Size: Width: 8.25", Depth: 1.22" || Finish: Polished Nickel || Price …" at bounding box center [420, 260] width 126 height 34
click at [382, 248] on textarea "Qty: 2 || Size: Width: 8.25", Depth: 1.22" || Finish: Polished Nickel || Price …" at bounding box center [420, 260] width 126 height 34
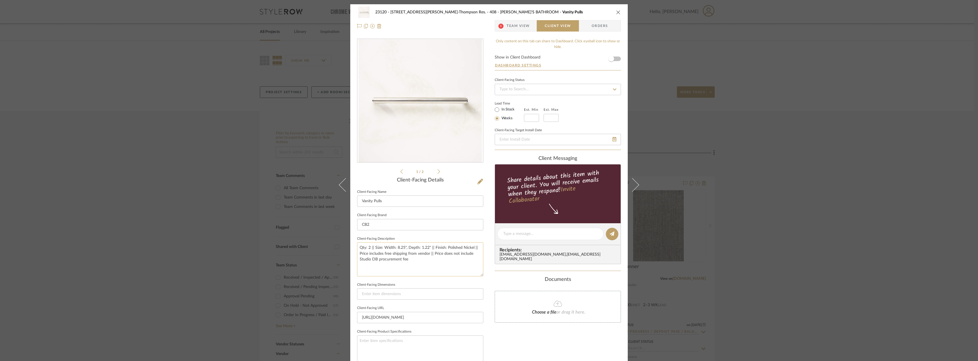
drag, startPoint x: 382, startPoint y: 248, endPoint x: 427, endPoint y: 248, distance: 44.6
click at [427, 248] on textarea "Qty: 2 || Size: Width: 8.25", Depth: 1.22" || Finish: Polished Nickel || Price …" at bounding box center [420, 260] width 126 height 34
click at [390, 293] on input at bounding box center [420, 294] width 126 height 11
paste input "Width: 8.25", Depth: 1.22""
type input "Width: 8.25", Depth: 1.22""
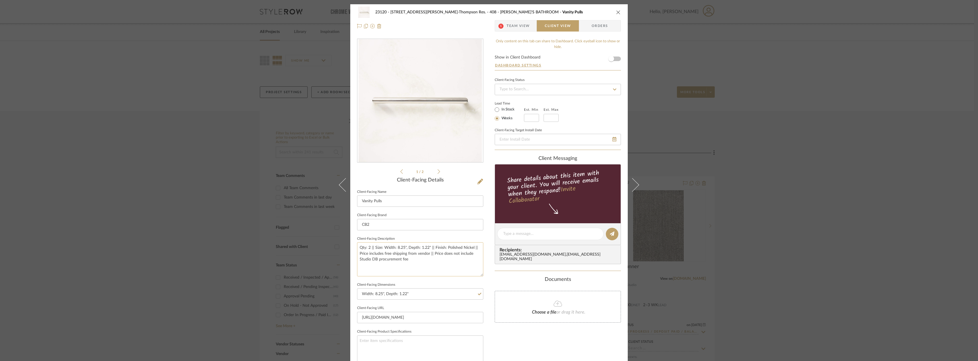
drag, startPoint x: 432, startPoint y: 249, endPoint x: 357, endPoint y: 248, distance: 74.5
click at [357, 248] on textarea "Qty: 2 || Size: Width: 8.25", Depth: 1.22" || Finish: Polished Nickel || Price …" at bounding box center [420, 260] width 126 height 34
click at [460, 269] on textarea "Description: Curveaux curved polished nickel pulls || Finish: Polished Nickel |…" at bounding box center [420, 260] width 126 height 34
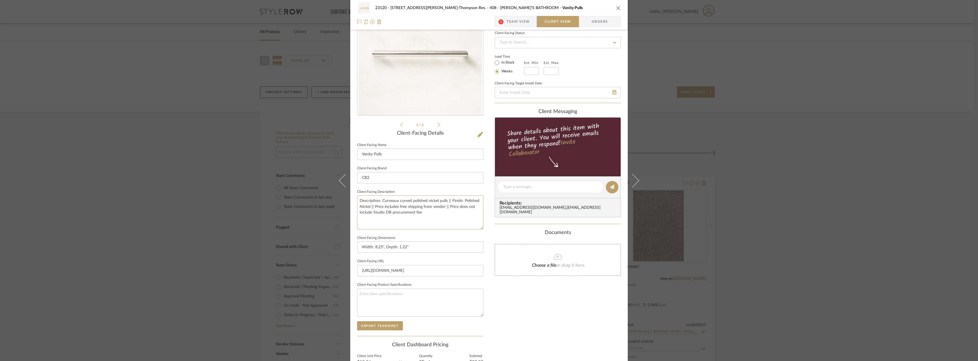
scroll to position [57, 0]
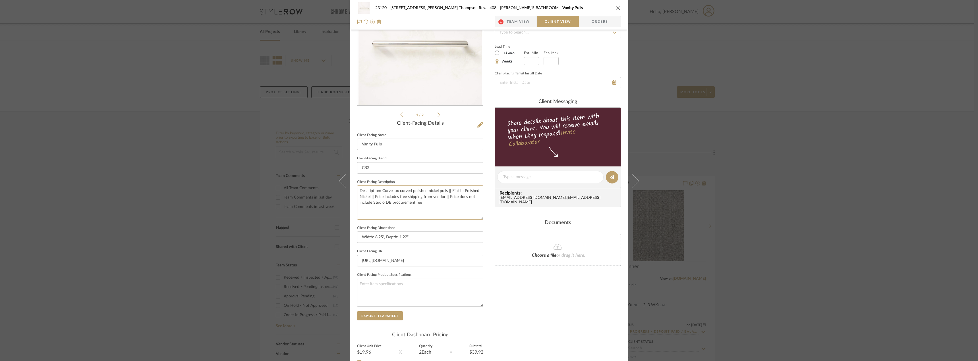
type textarea "Description: Curveaux curved polished nickel pulls || Finish: Polished Nickel |…"
click at [573, 325] on div "Only content on this tab can share to Dashboard. Click eyeball icon to show or …" at bounding box center [558, 185] width 126 height 407
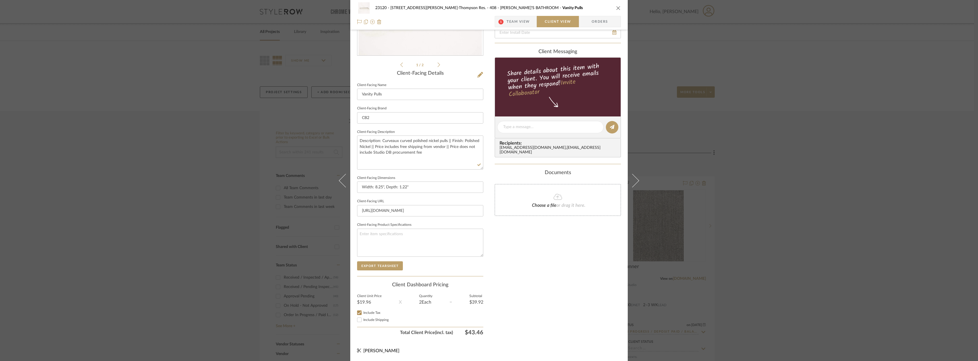
click at [560, 257] on div "Only content on this tab can share to Dashboard. Click eyeball icon to show or …" at bounding box center [558, 135] width 126 height 407
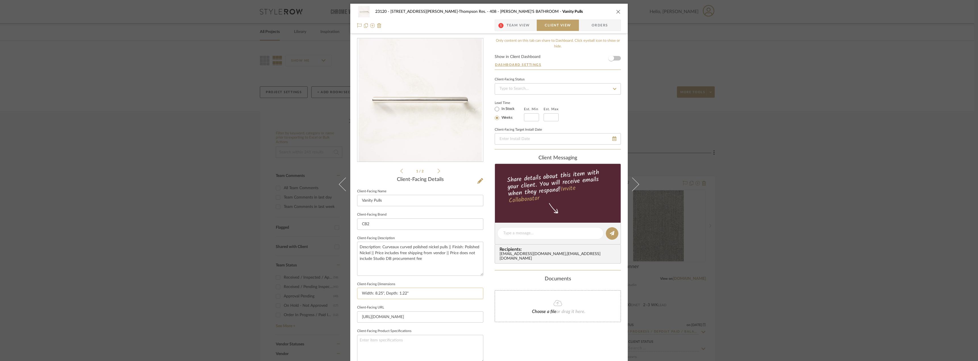
scroll to position [0, 0]
click at [506, 107] on label "In Stock" at bounding box center [507, 109] width 14 height 5
click at [500, 107] on input "In Stock" at bounding box center [497, 109] width 7 height 7
radio input "true"
click at [515, 26] on span "Team View" at bounding box center [518, 25] width 23 height 11
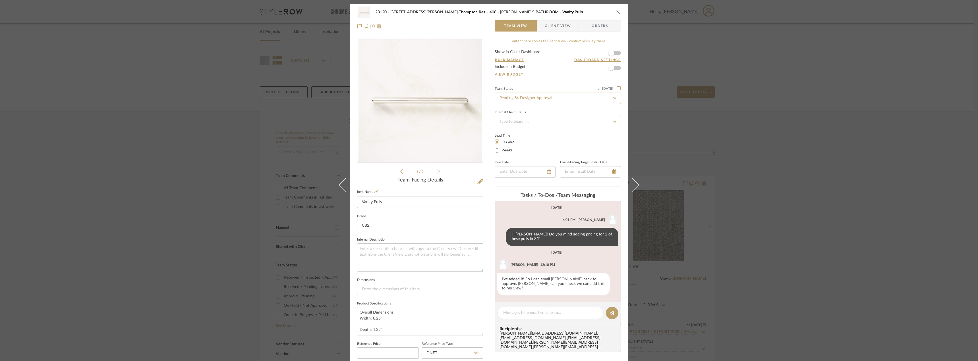
click at [539, 95] on input "Pending Sr. Designer Approval" at bounding box center [558, 98] width 126 height 11
click at [512, 129] on span "Approval Pending" at bounding box center [514, 128] width 31 height 4
type input "Approval Pending"
click at [550, 31] on span "Client View" at bounding box center [558, 25] width 26 height 11
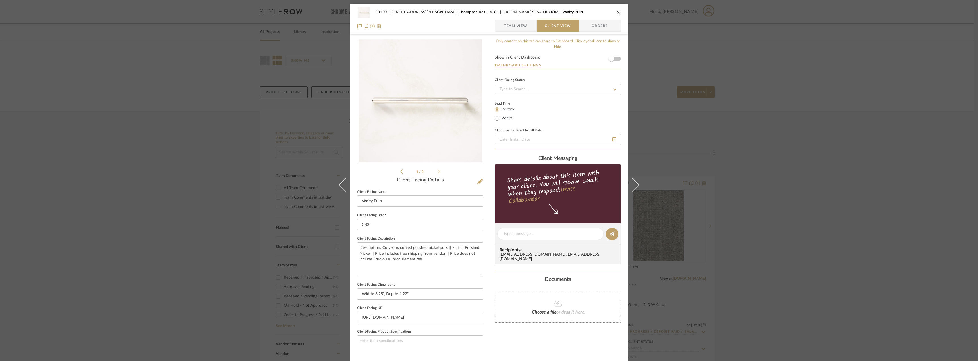
scroll to position [107, 0]
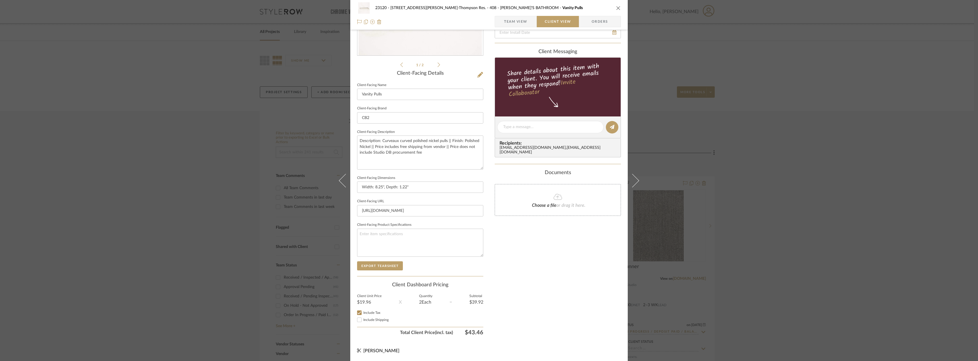
click at [513, 264] on div "Only content on this tab can share to Dashboard. Click eyeball icon to show or …" at bounding box center [558, 135] width 126 height 407
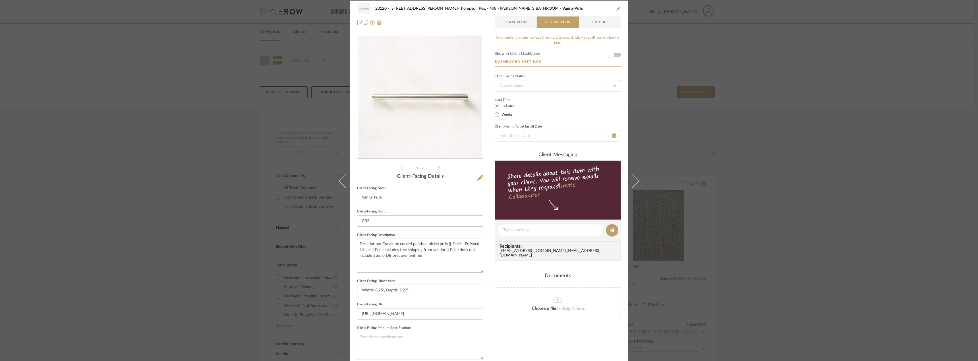
scroll to position [0, 0]
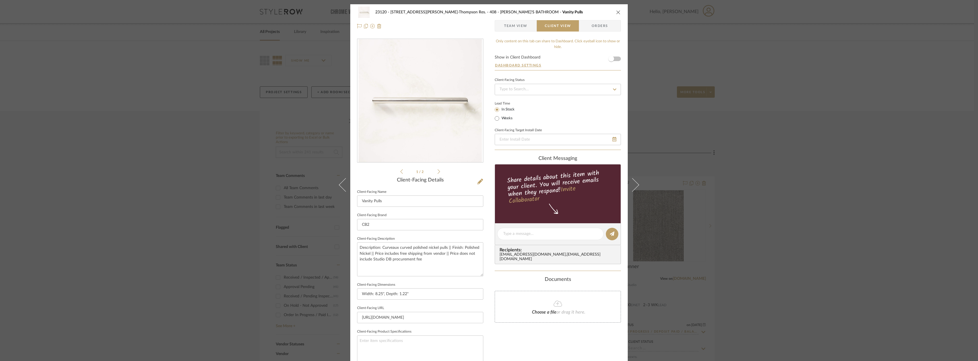
click at [618, 56] on form "Show in Client Dashboard Dashboard Settings" at bounding box center [558, 62] width 126 height 15
click at [617, 57] on form "Show in Client Dashboard Dashboard Settings" at bounding box center [558, 62] width 126 height 15
click at [615, 63] on span "button" at bounding box center [611, 59] width 13 height 13
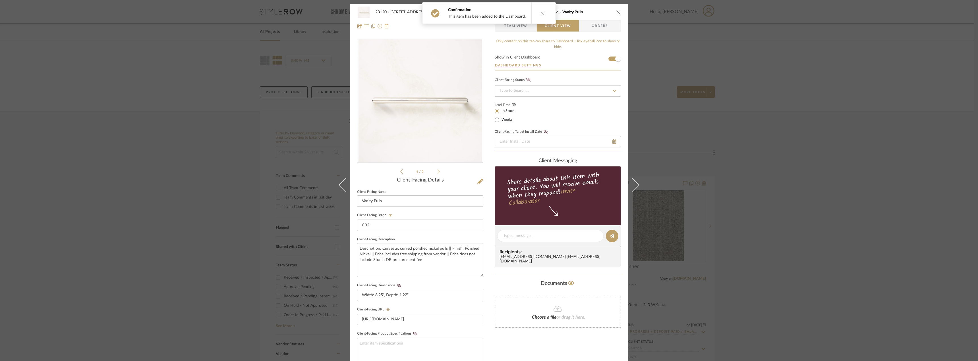
click at [512, 106] on icon at bounding box center [514, 104] width 4 height 3
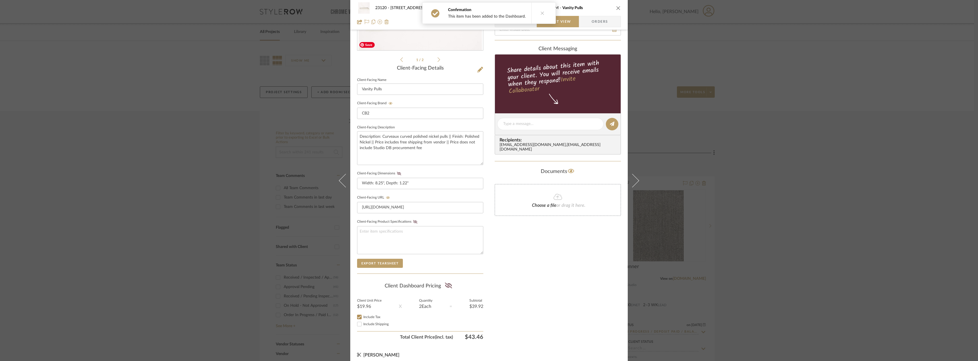
scroll to position [114, 0]
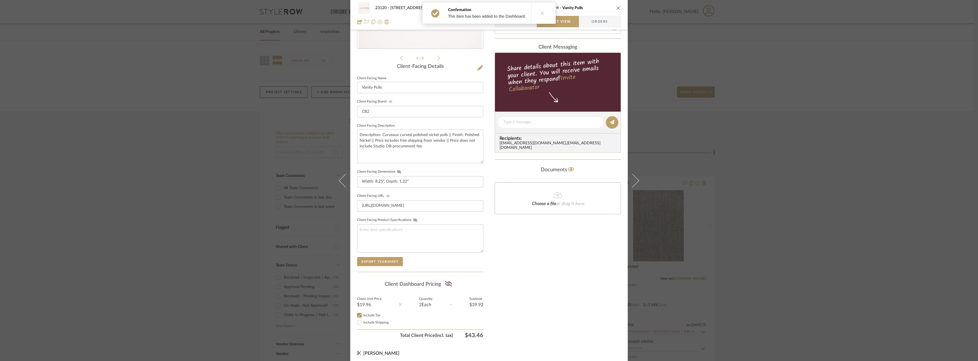
click at [395, 175] on fieldset "Client-Facing Dimensions Width: 8.25", Depth: 1.22"" at bounding box center [420, 178] width 126 height 20
click at [397, 170] on icon at bounding box center [399, 171] width 4 height 3
click at [447, 286] on icon at bounding box center [448, 284] width 7 height 6
click at [512, 282] on div "Only content on this tab can share to Dashboard. Click eyeball icon to show or …" at bounding box center [558, 133] width 126 height 416
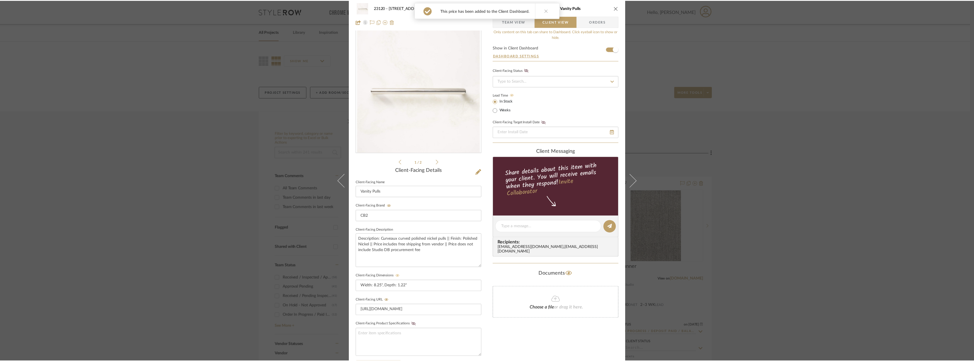
scroll to position [0, 0]
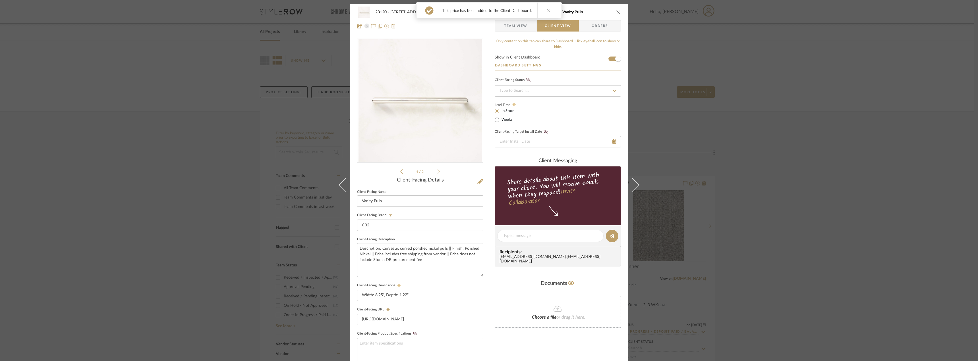
click at [856, 54] on div "23120 - [STREET_ADDRESS][PERSON_NAME]-Thompson Res. 408 - [PERSON_NAME]'S BATHR…" at bounding box center [489, 180] width 978 height 361
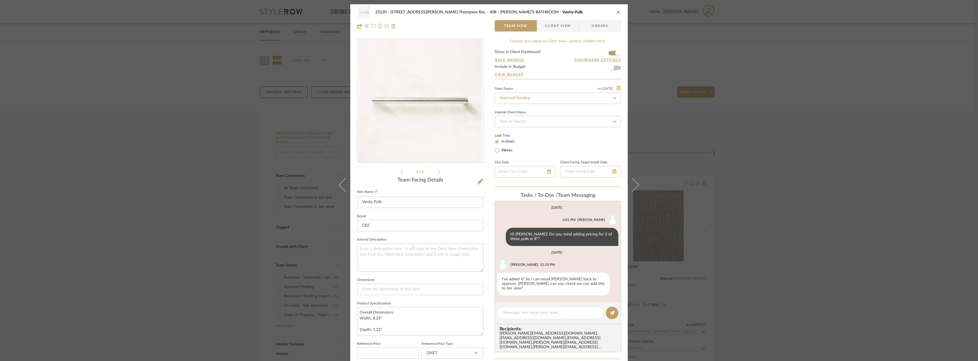
scroll to position [21, 0]
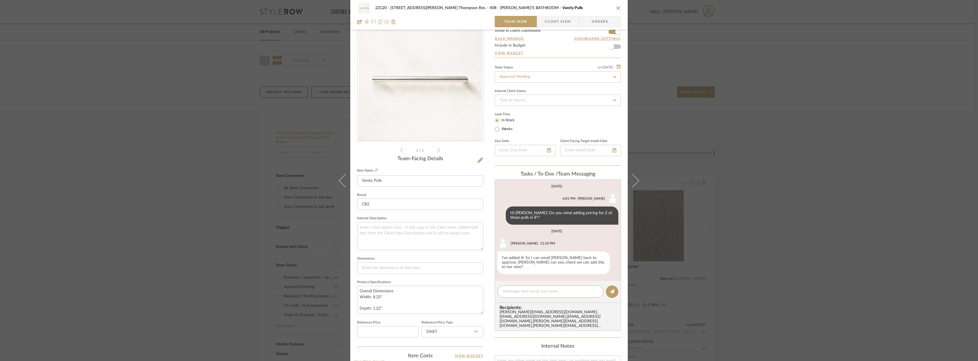
click at [546, 17] on span "Client View" at bounding box center [558, 21] width 26 height 11
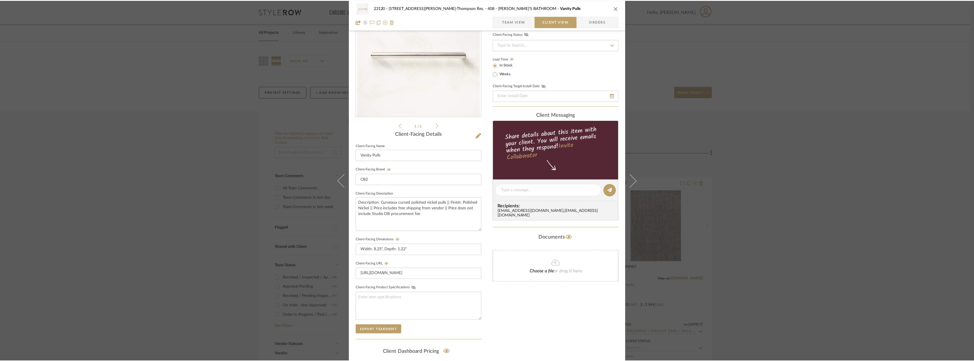
scroll to position [0, 0]
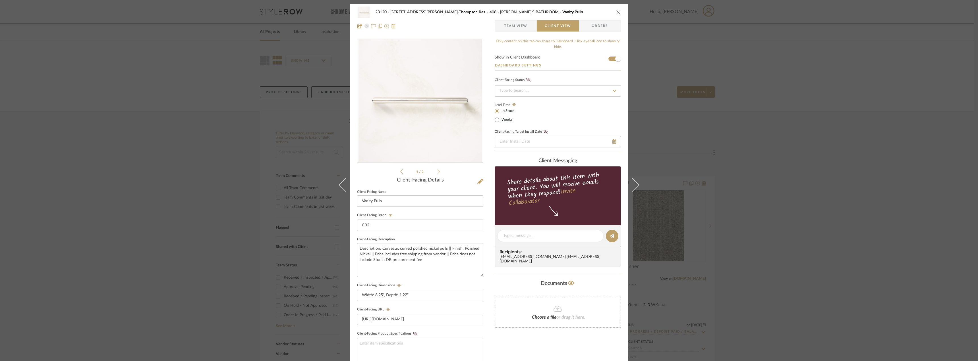
click at [785, 88] on div "23120 - [STREET_ADDRESS][PERSON_NAME]-Thompson Res. 408 - [PERSON_NAME]'S BATHR…" at bounding box center [489, 180] width 978 height 361
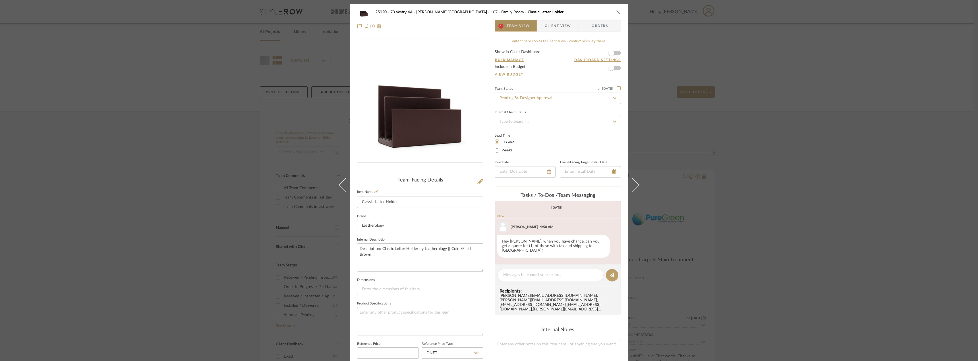
click at [515, 27] on span "Team View" at bounding box center [518, 25] width 23 height 11
click at [374, 192] on icon at bounding box center [375, 191] width 3 height 3
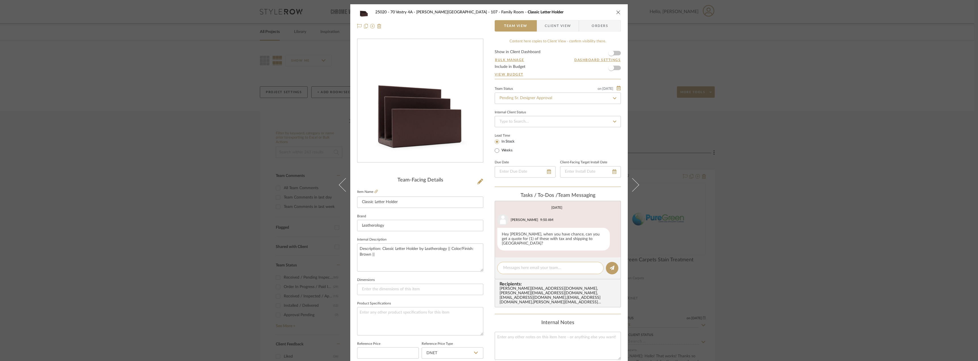
click at [541, 265] on textarea at bounding box center [550, 268] width 94 height 6
type textarea "Can we update this to the blue color? Thanks!"
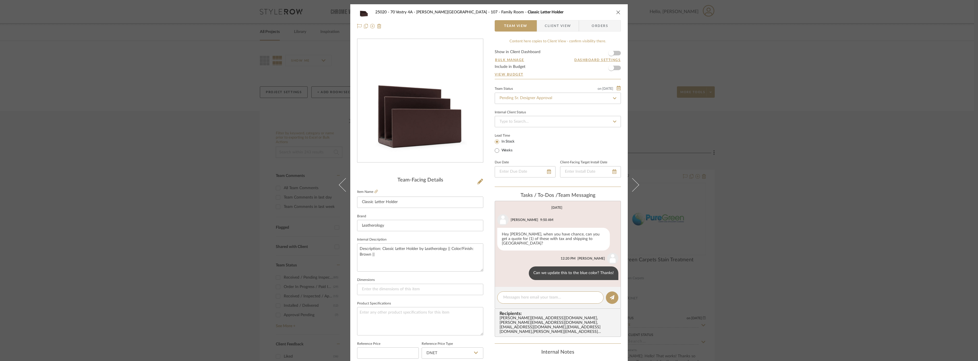
click at [752, 153] on div "25020 - 70 Vestry 4A - Grant-Stanleigh 107 - Family Room Classic Letter Holder …" at bounding box center [489, 180] width 978 height 361
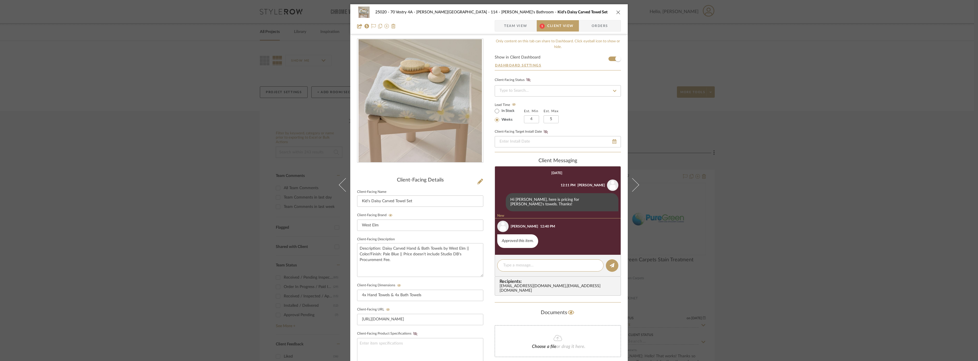
scroll to position [14, 0]
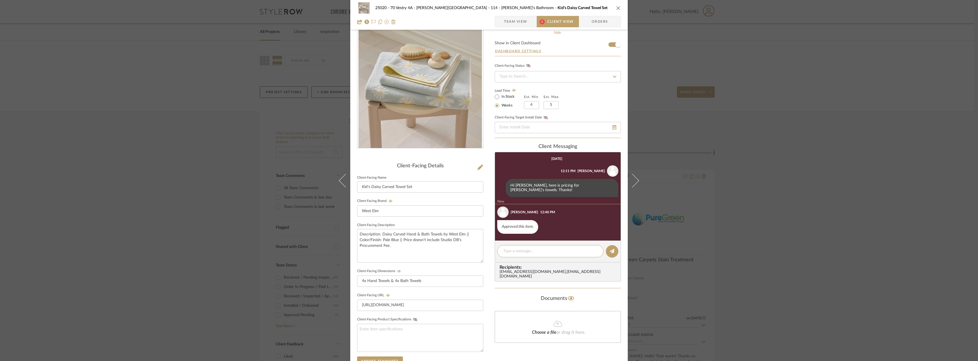
click at [521, 15] on div "25020 - 70 Vestry 4A - Grant-Stanleigh 114 - Vivian's Bathroom Kid's Daisy Carv…" at bounding box center [488, 15] width 277 height 30
click at [518, 16] on span "Team View" at bounding box center [515, 21] width 23 height 11
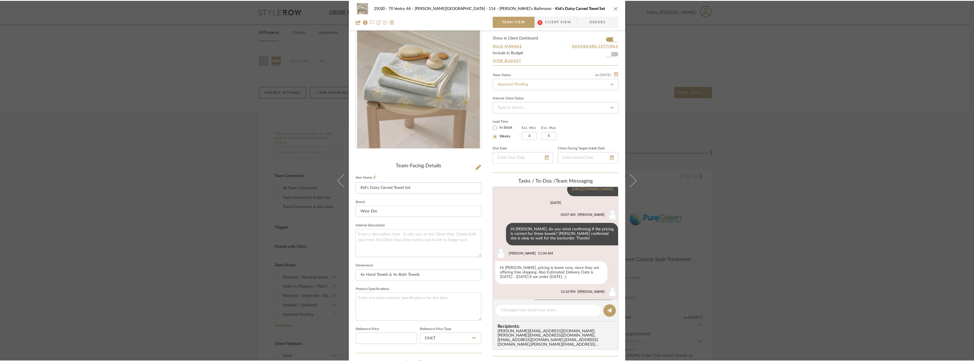
scroll to position [171, 0]
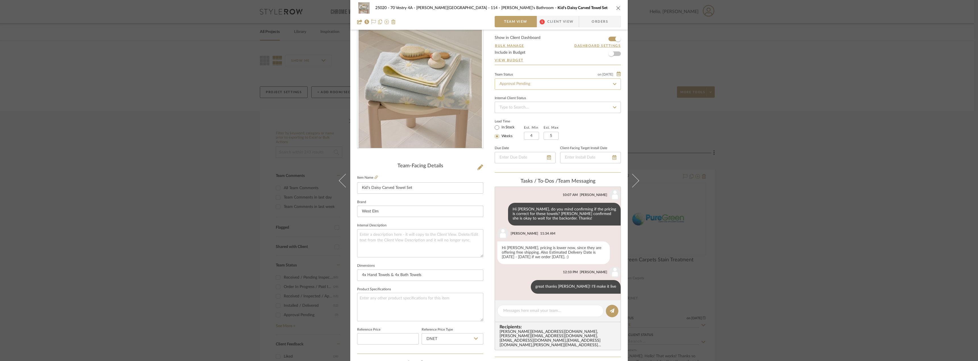
click at [529, 83] on input "Approval Pending" at bounding box center [558, 83] width 126 height 11
click at [544, 137] on div "Need to Order - Client Payment Received" at bounding box center [556, 143] width 126 height 14
type input "Need to Order - Client Payment Received"
click at [776, 140] on div "25020 - 70 Vestry 4A - Grant-Stanleigh 114 - Vivian's Bathroom Kid's Daisy Carv…" at bounding box center [489, 180] width 978 height 361
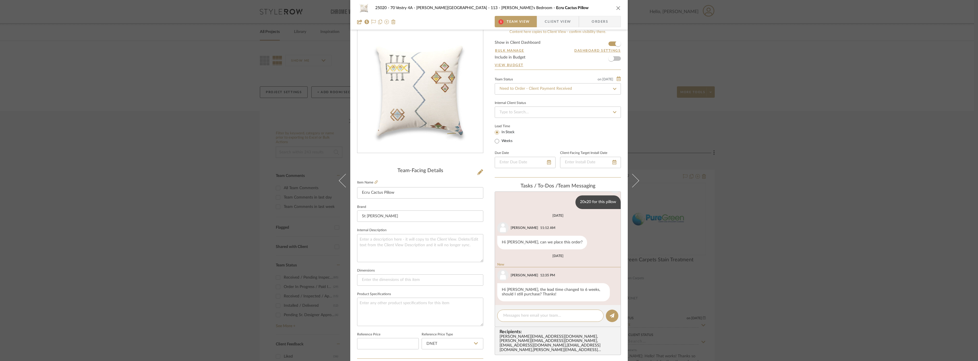
scroll to position [67, 0]
click at [375, 182] on icon at bounding box center [375, 182] width 3 height 3
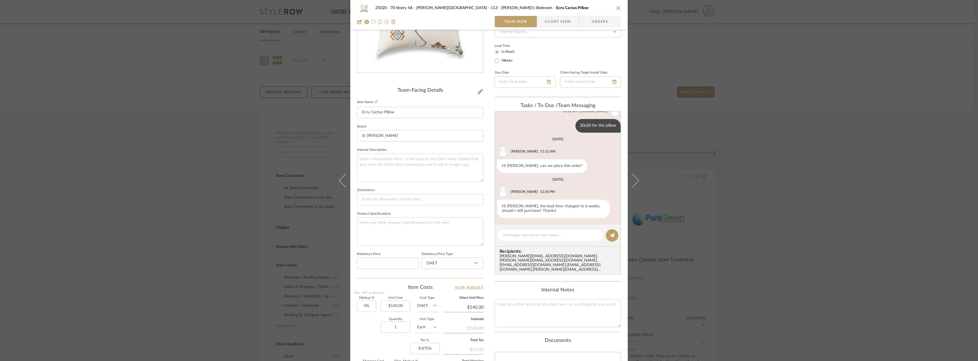
scroll to position [95, 0]
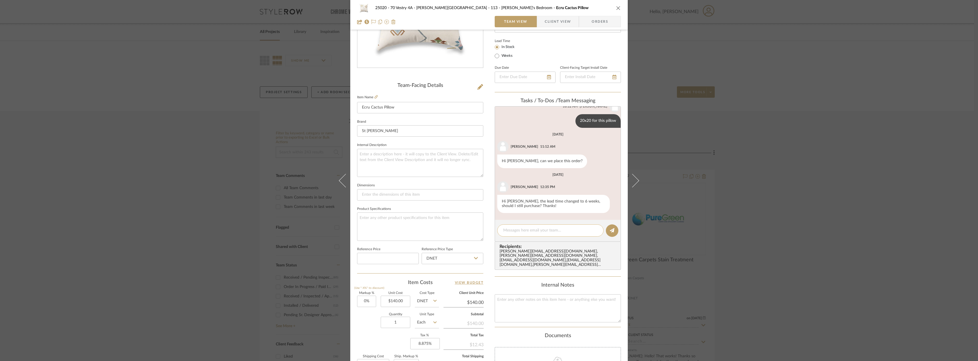
click at [523, 228] on textarea at bounding box center [550, 231] width 94 height 6
type textarea "yes please, thanks!"
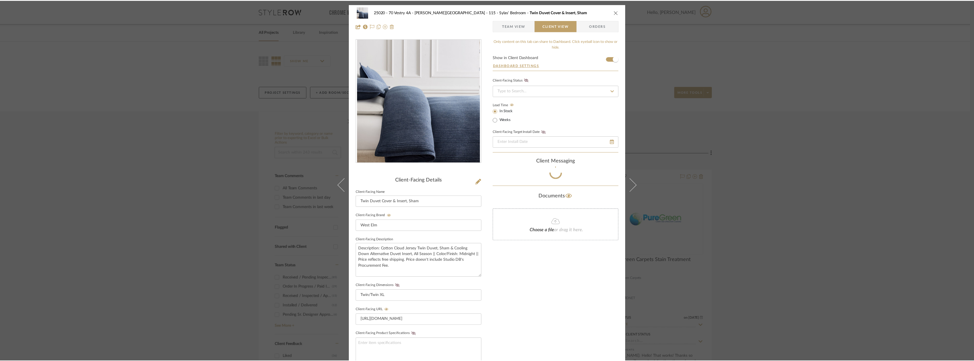
scroll to position [13, 0]
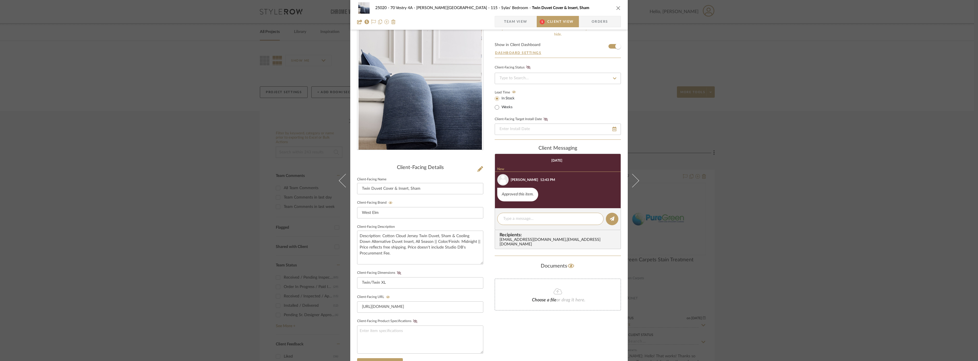
click at [801, 157] on div "25020 - 70 Vestry 4A - [PERSON_NAME] 115 - [PERSON_NAME]' Bedroom Twin Duvet Co…" at bounding box center [489, 180] width 978 height 361
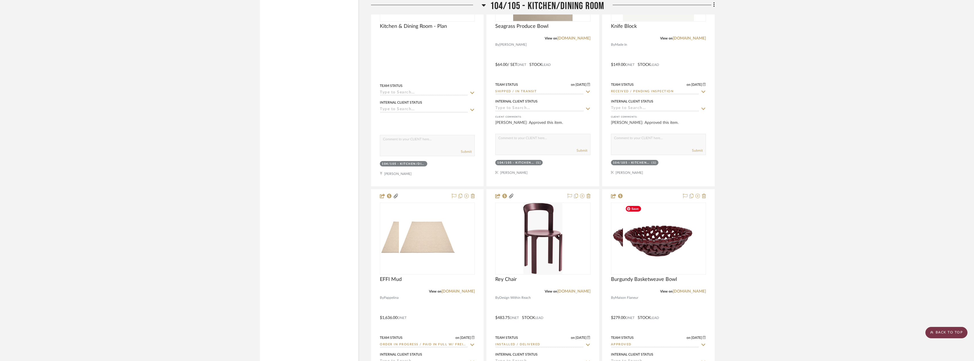
scroll to position [3298, 0]
click at [959, 331] on scroll-to-top-button "BACK TO TOP" at bounding box center [946, 332] width 42 height 11
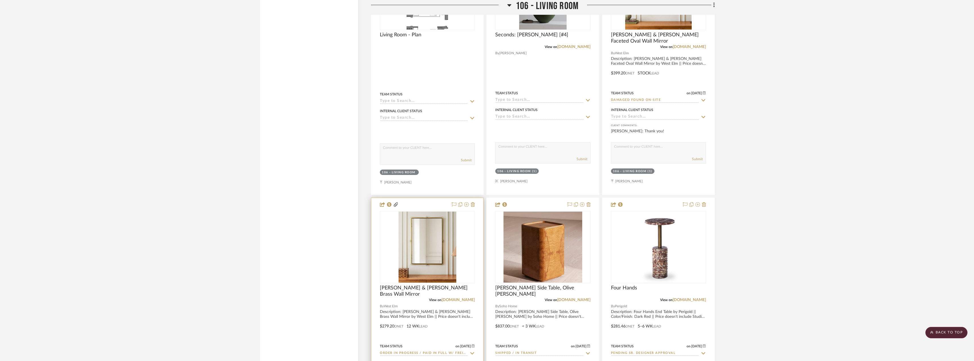
scroll to position [2502, 0]
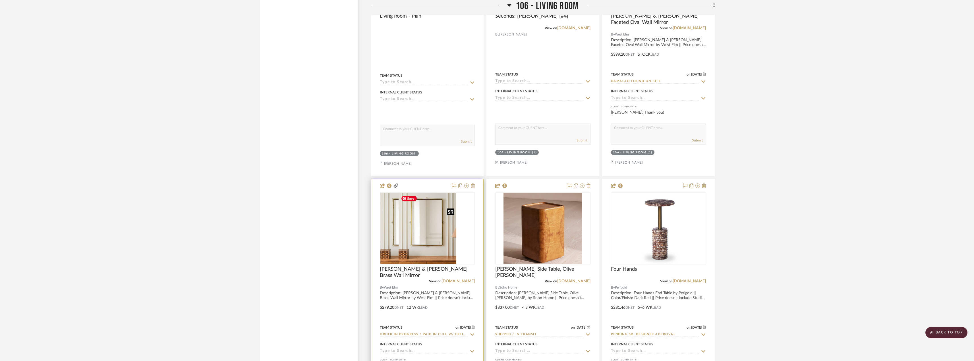
click at [432, 239] on img "0" at bounding box center [409, 228] width 58 height 71
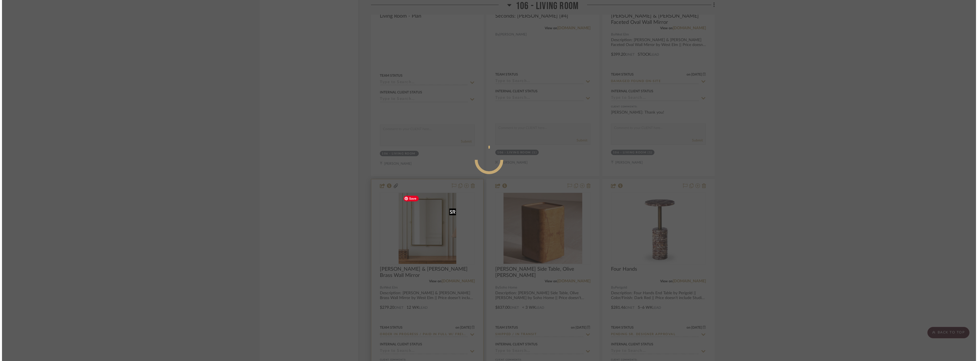
scroll to position [0, 0]
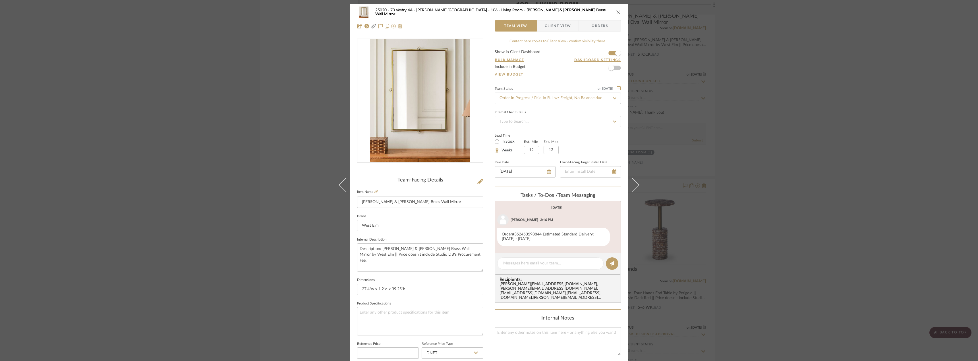
click at [892, 110] on div "25020 - 70 Vestry 4A - Grant-Stanleigh 106 - Living Room Pierce & Ward Brass Wa…" at bounding box center [489, 180] width 978 height 361
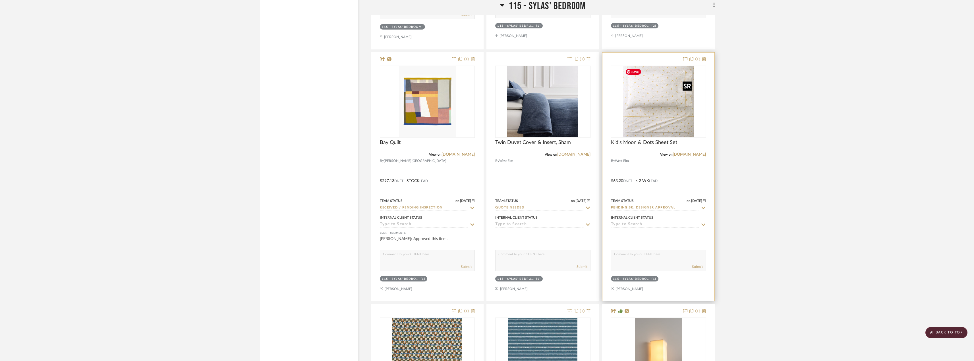
scroll to position [6596, 0]
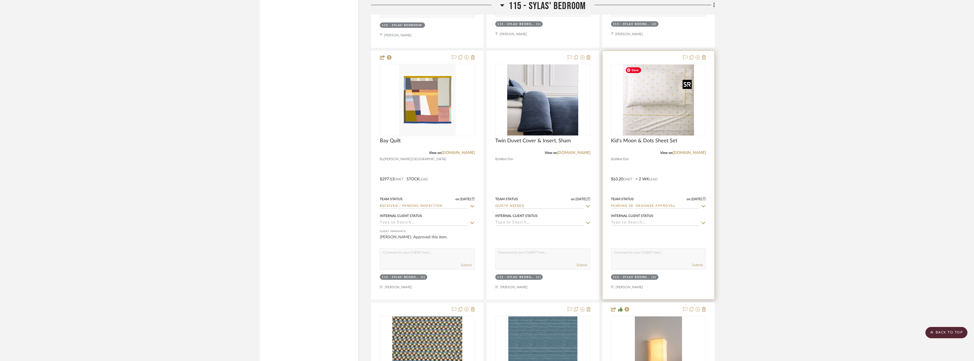
click at [670, 126] on img "0" at bounding box center [658, 100] width 71 height 71
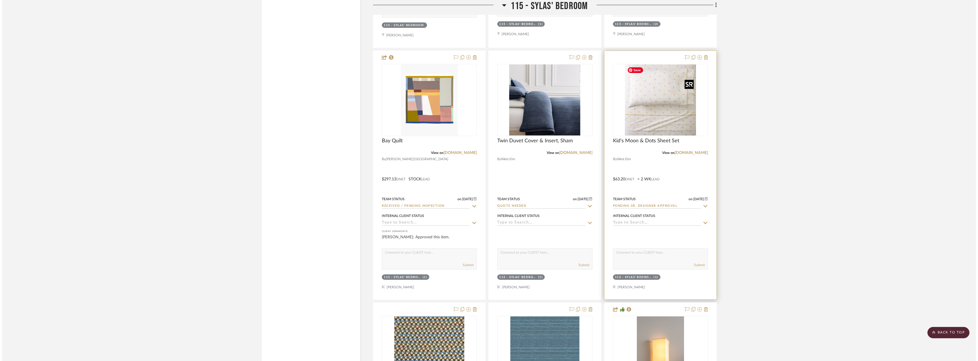
scroll to position [0, 0]
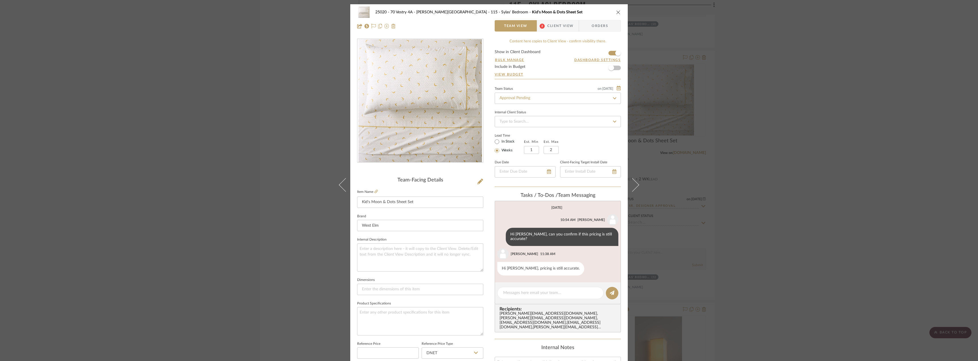
click at [762, 59] on div "25020 - 70 Vestry 4A - Grant-Stanleigh 115 - Sylas' Bedroom Kid's Moon & Dots S…" at bounding box center [489, 180] width 978 height 361
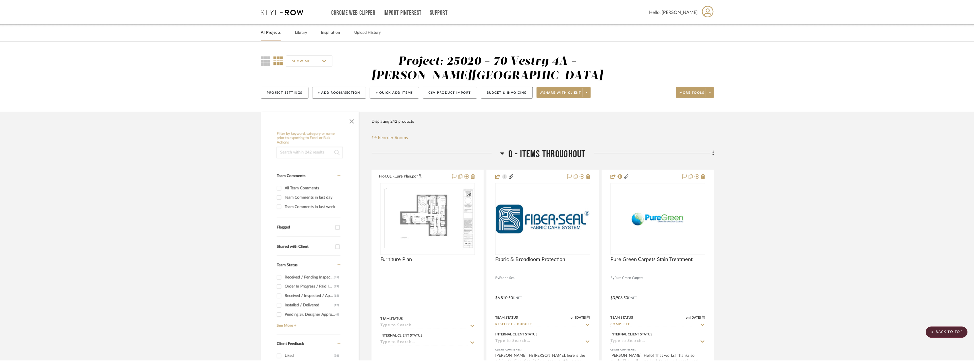
scroll to position [6596, 0]
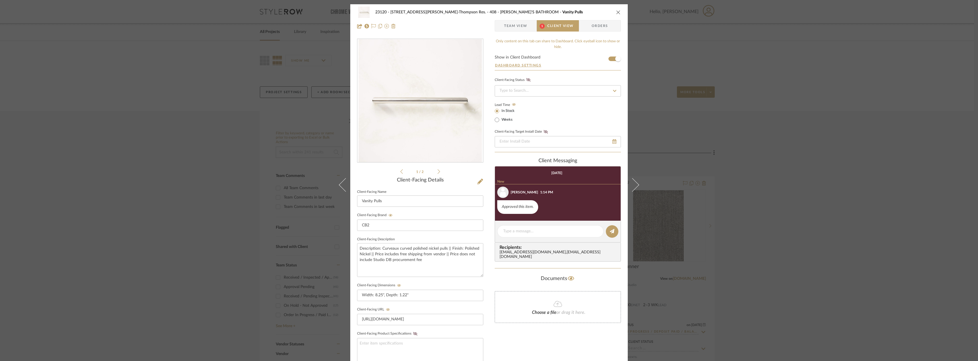
scroll to position [1, 0]
click at [520, 27] on span "Team View" at bounding box center [515, 25] width 23 height 11
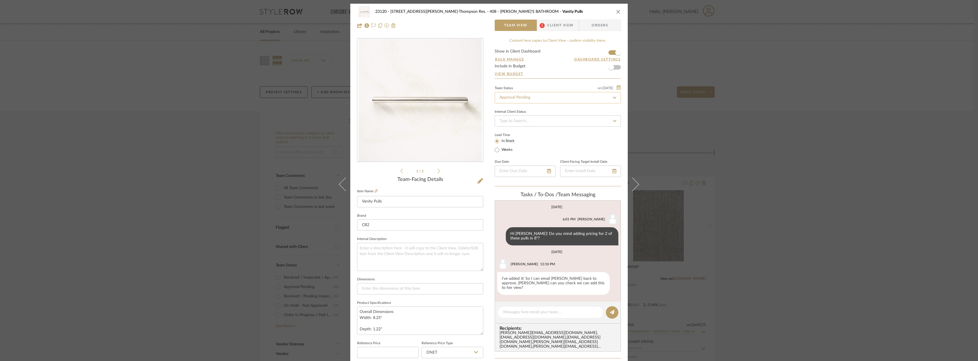
click at [528, 95] on input "Approval Pending" at bounding box center [558, 97] width 126 height 11
click at [527, 151] on div "Need to Order - Client Payment Received" at bounding box center [556, 156] width 126 height 14
type input "Need to Order - Client Payment Received"
click at [556, 24] on span "Client View" at bounding box center [560, 25] width 26 height 11
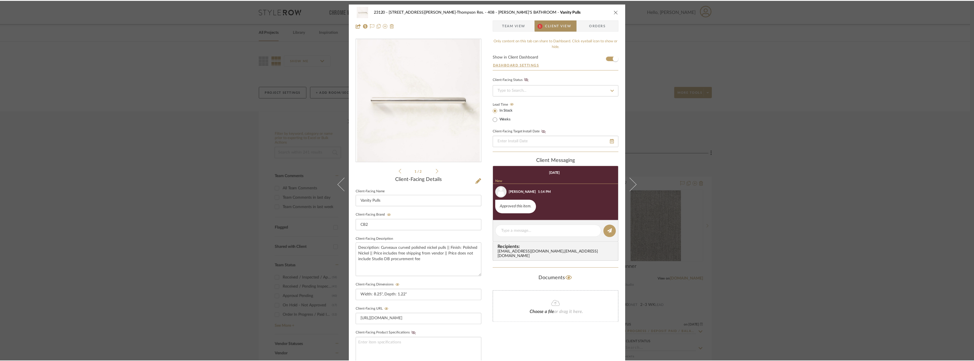
scroll to position [13, 0]
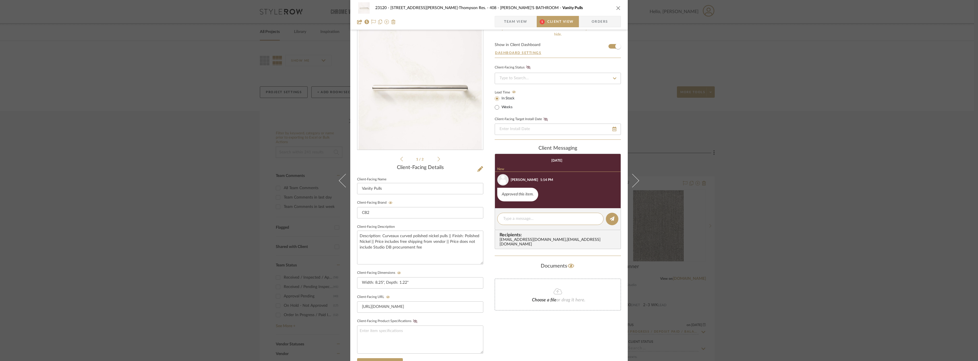
click at [796, 159] on div "23120 - [STREET_ADDRESS][PERSON_NAME]-Thompson Res. 408 - [PERSON_NAME]'S BATHR…" at bounding box center [489, 180] width 978 height 361
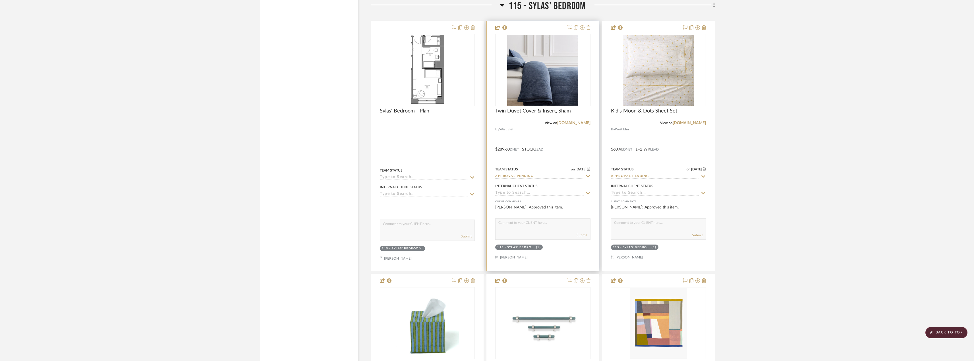
scroll to position [6568, 0]
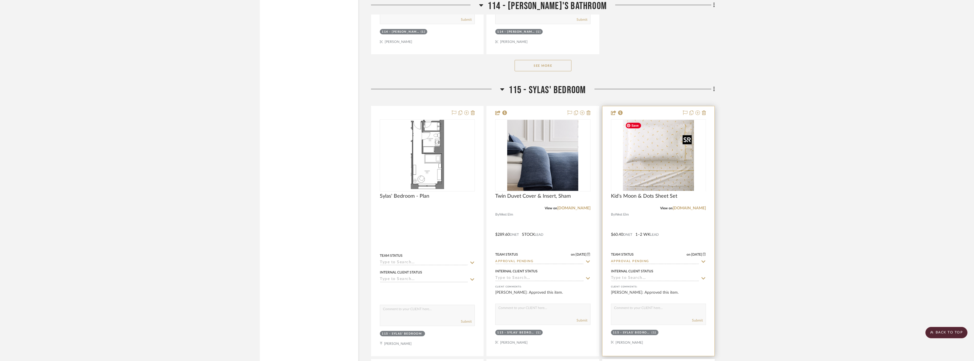
click at [653, 173] on div at bounding box center [658, 191] width 95 height 144
click at [648, 152] on img "0" at bounding box center [658, 155] width 71 height 71
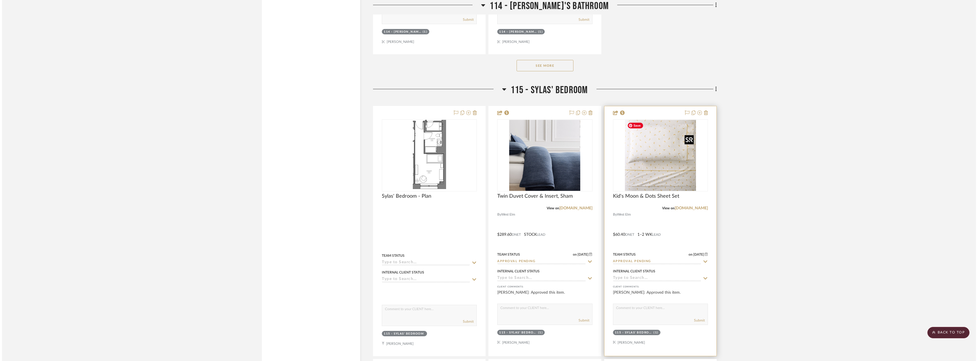
scroll to position [0, 0]
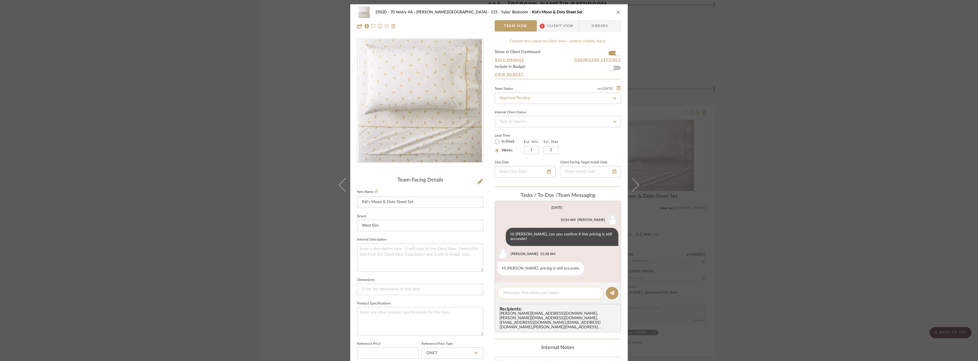
click at [535, 290] on textarea at bounding box center [550, 293] width 94 height 6
click at [545, 26] on span "2" at bounding box center [542, 25] width 10 height 11
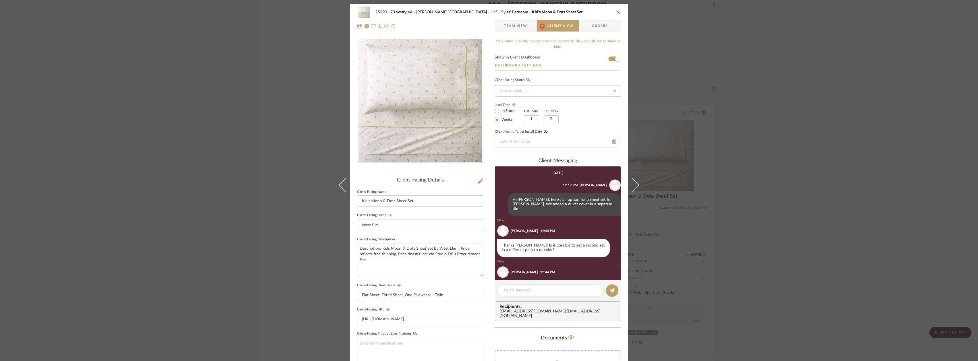
scroll to position [16, 0]
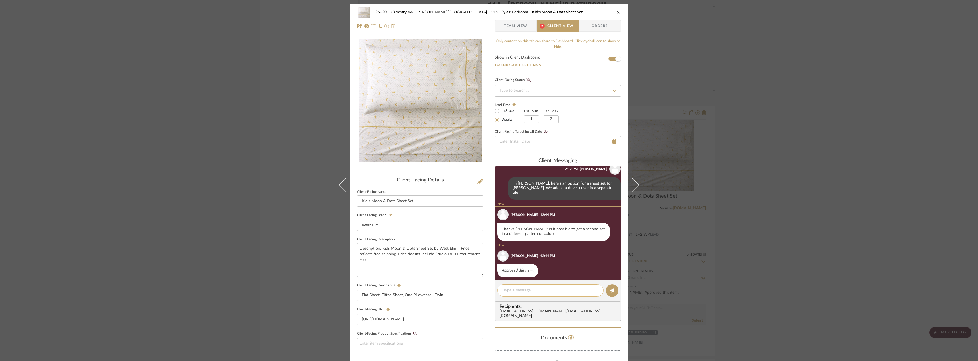
click at [544, 287] on div at bounding box center [550, 291] width 106 height 12
click at [542, 289] on textarea at bounding box center [550, 291] width 94 height 6
type textarea "H"
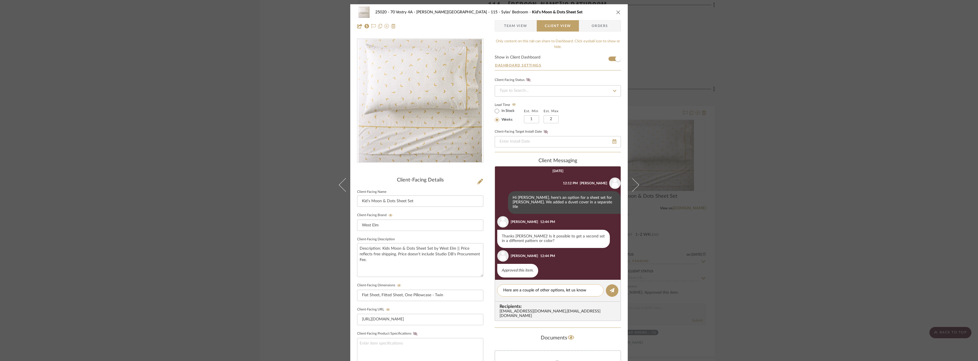
scroll to position [0, 0]
type textarea "Here are a couple of other options, let us know which you prefer, thanks!"
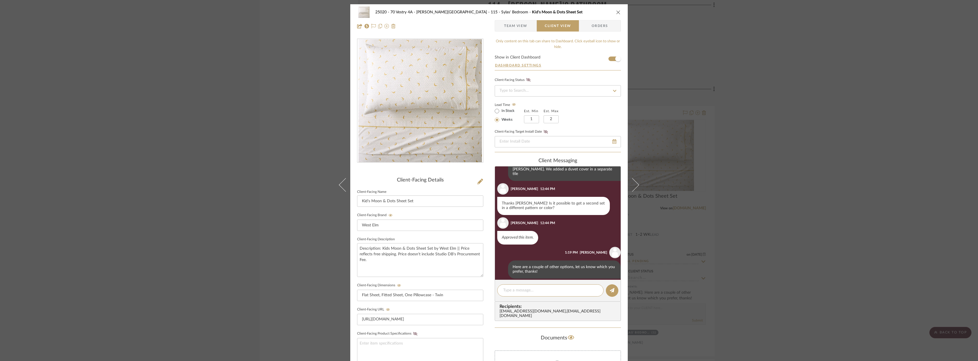
scroll to position [36, 0]
paste textarea "[URL][DOMAIN_NAME]"
type textarea "[URL][DOMAIN_NAME]"
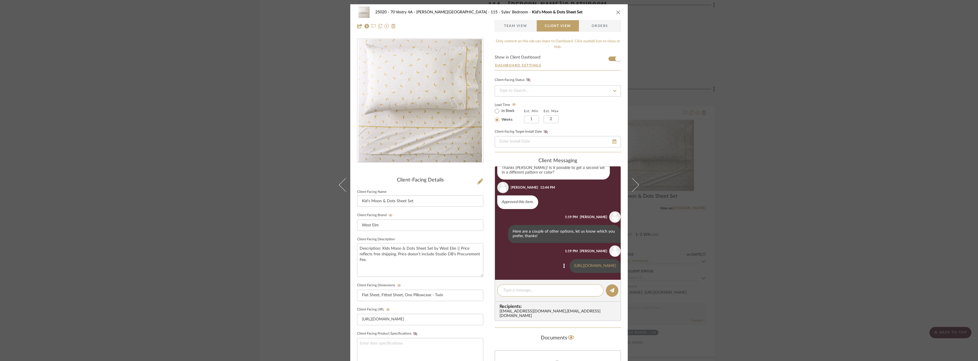
scroll to position [114, 0]
paste textarea "[URL][DOMAIN_NAME]"
type textarea "[URL][DOMAIN_NAME]"
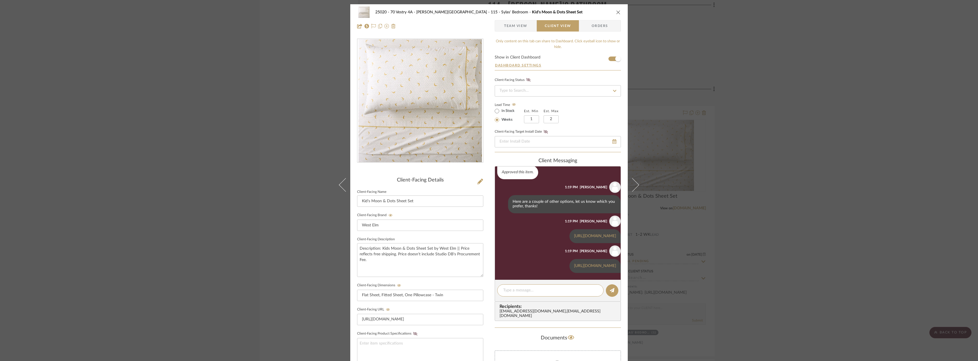
scroll to position [154, 0]
paste textarea "[URL][DOMAIN_NAME]"
type textarea "[URL][DOMAIN_NAME]"
click at [521, 25] on span "Team View" at bounding box center [515, 25] width 23 height 11
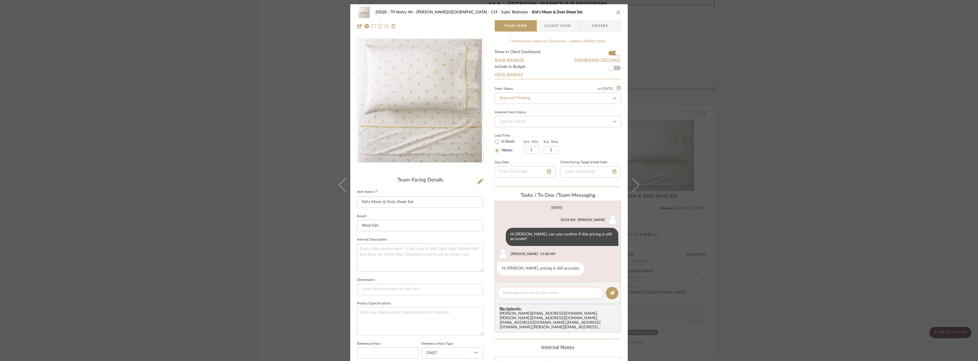
click at [517, 290] on textarea at bounding box center [550, 293] width 94 height 6
type textarea "h"
type textarea "Hi Anela, do you mind ordering two sets of these? Thanks!"
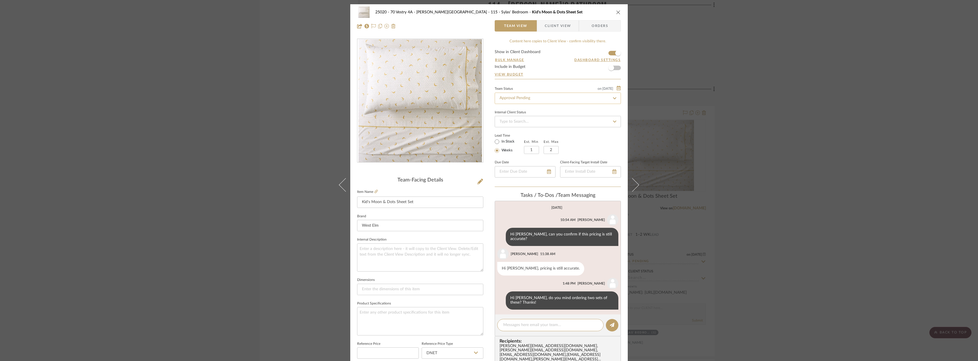
click at [527, 99] on input "Approval Pending" at bounding box center [558, 98] width 126 height 11
click at [516, 160] on div "Need to Order - Client Payment Received" at bounding box center [556, 157] width 126 height 14
type input "Need to Order - Client Payment Received"
click at [782, 116] on div "25020 - 70 Vestry 4A - Grant-Stanleigh 115 - Sylas' Bedroom Kid's Moon & Dots S…" at bounding box center [489, 180] width 978 height 361
type input "Need to Order - Client Payment Received"
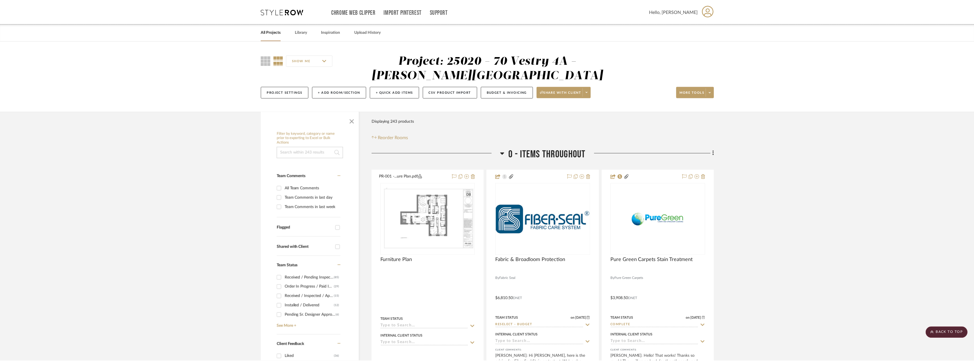
scroll to position [6568, 0]
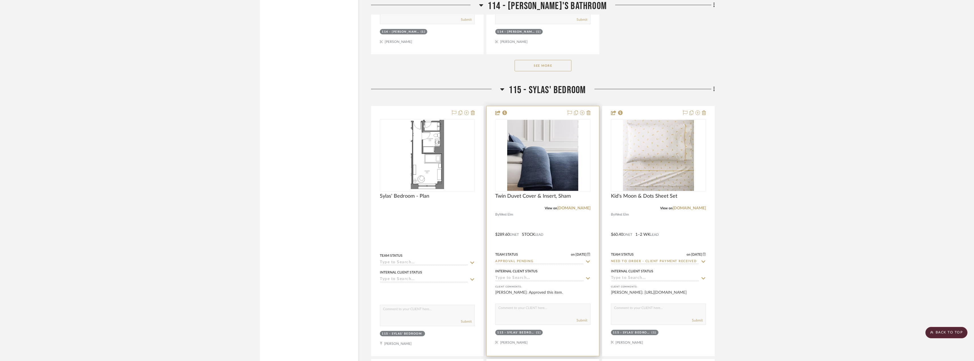
click at [519, 263] on input "Approval Pending" at bounding box center [539, 261] width 88 height 5
click at [525, 321] on div "Need to Order - Client Payment Received" at bounding box center [543, 320] width 94 height 20
type input "Need to Order - Client Payment Received"
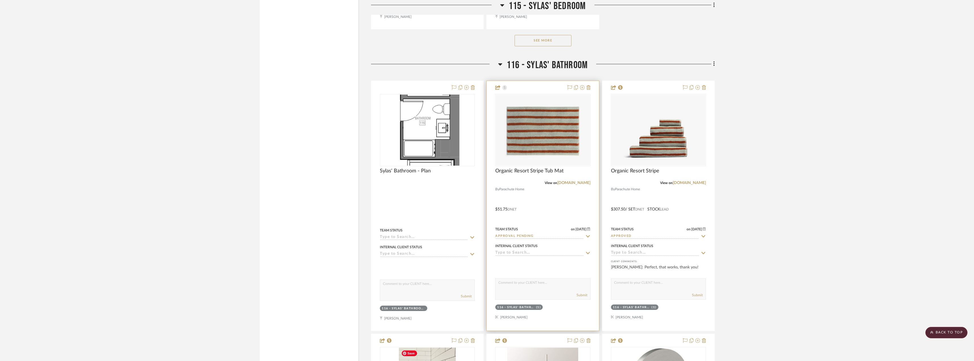
scroll to position [7392, 0]
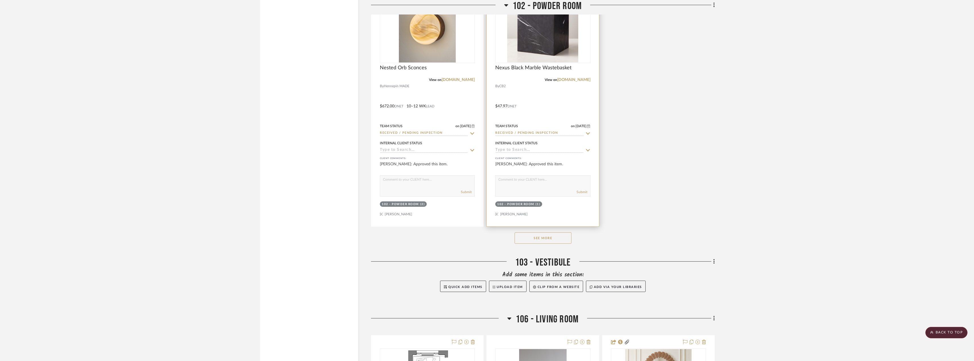
scroll to position [2104, 0]
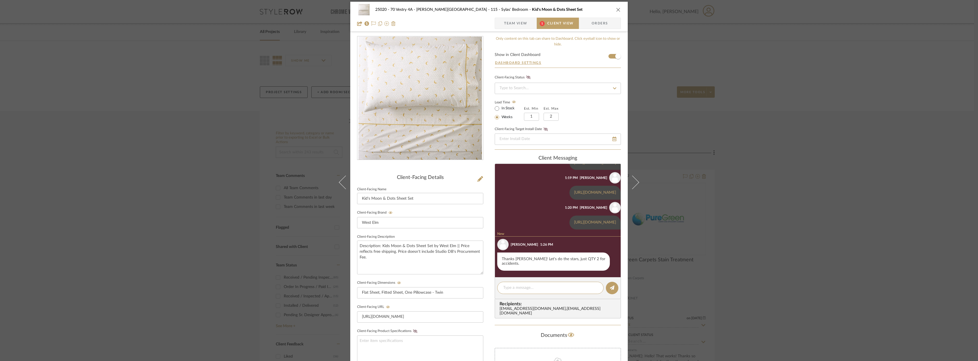
scroll to position [116, 0]
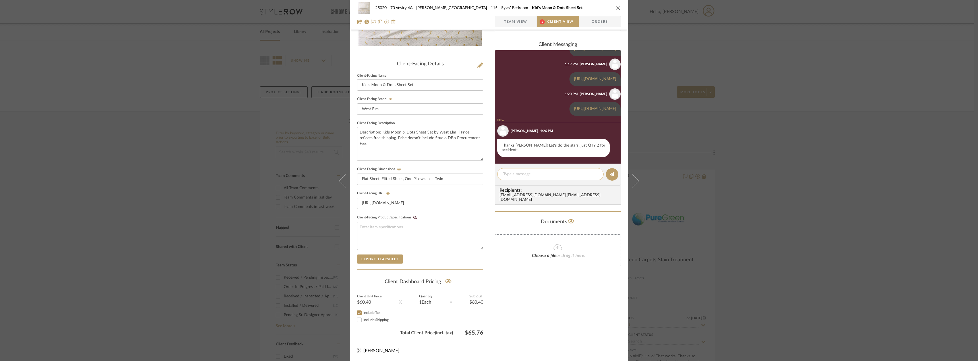
click at [514, 175] on textarea at bounding box center [550, 174] width 94 height 6
type textarea "t"
type textarea "Hi [PERSON_NAME], sounds good!"
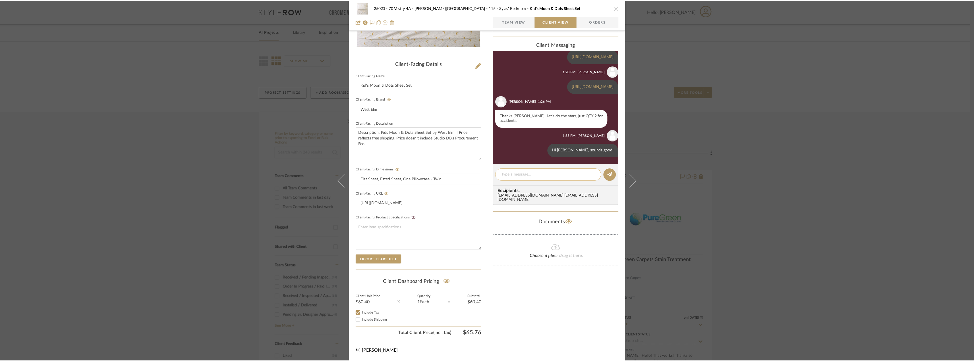
scroll to position [248, 0]
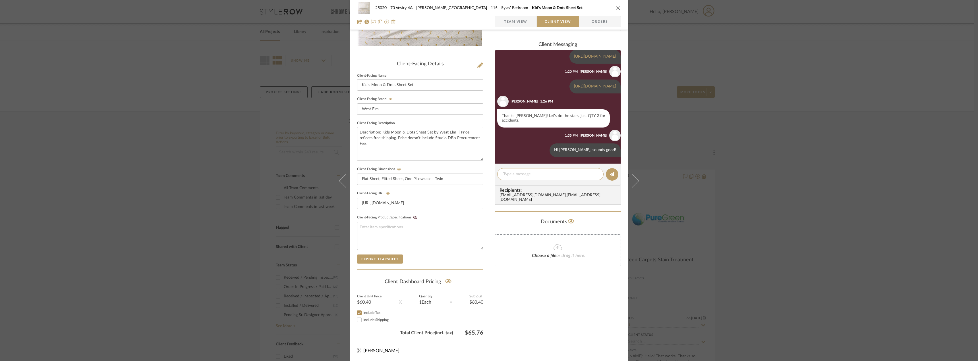
click at [778, 162] on div "25020 - 70 Vestry 4A - [PERSON_NAME] 115 - [PERSON_NAME]' Bedroom Kid's Moon & …" at bounding box center [489, 180] width 978 height 361
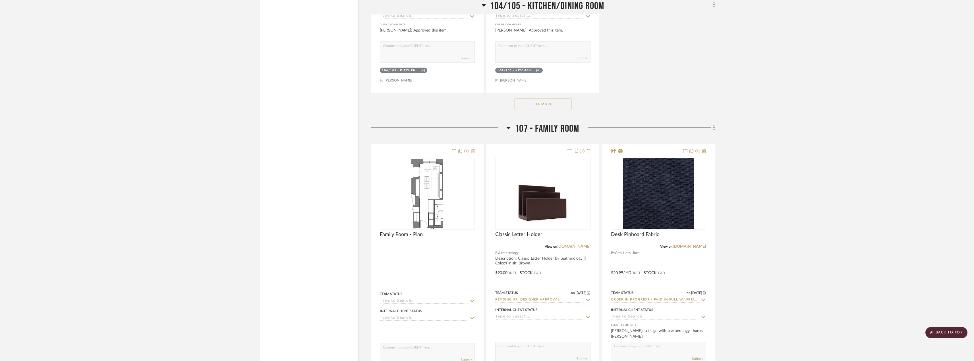
scroll to position [3923, 0]
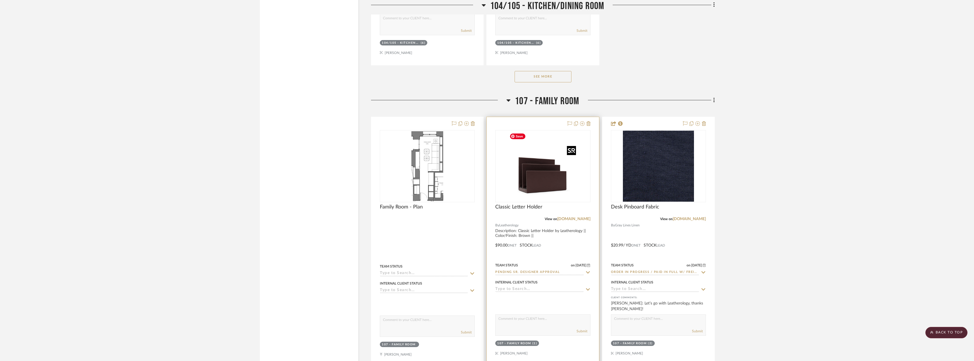
click at [0, 0] on img at bounding box center [0, 0] width 0 height 0
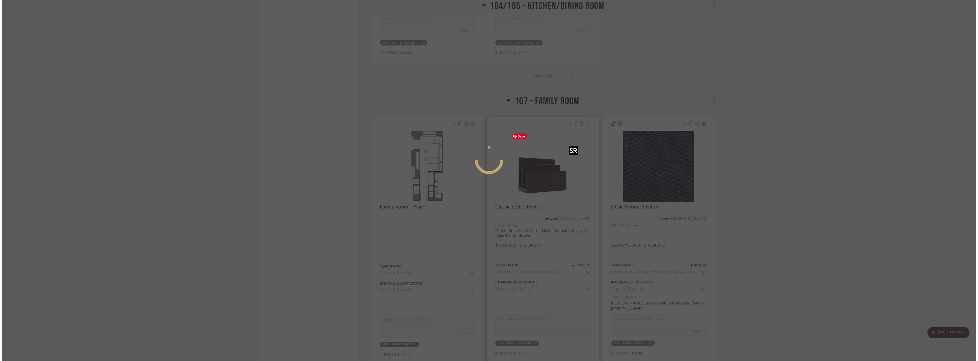
scroll to position [0, 0]
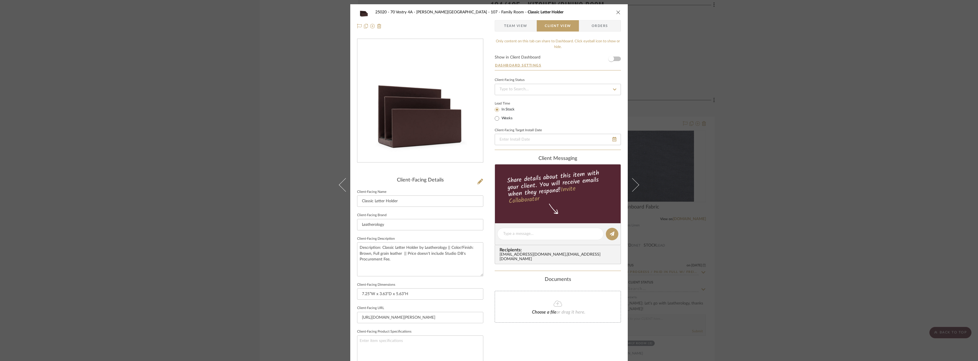
click at [517, 20] on div "25020 - 70 Vestry 4A - [PERSON_NAME] 107 - Family Room Classic Letter Holder Te…" at bounding box center [488, 19] width 277 height 30
click at [514, 28] on span "Team View" at bounding box center [515, 25] width 23 height 11
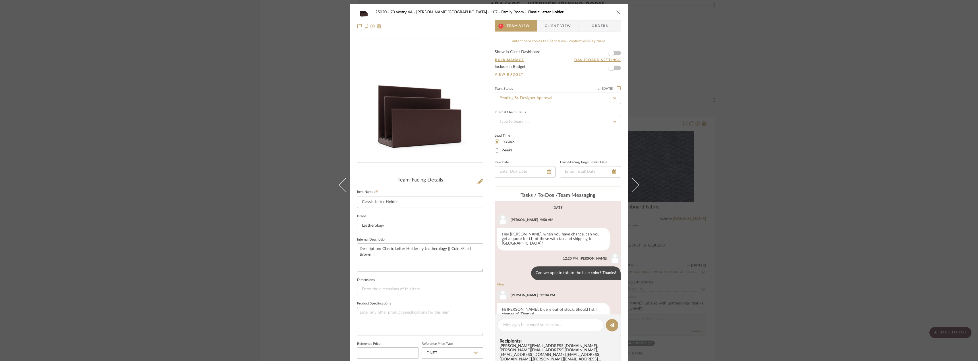
scroll to position [9, 0]
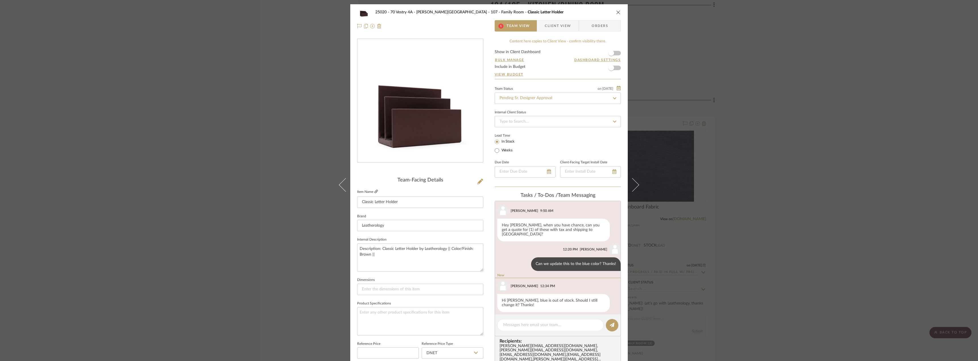
click at [374, 192] on icon at bounding box center [375, 191] width 3 height 3
